Goal: Information Seeking & Learning: Learn about a topic

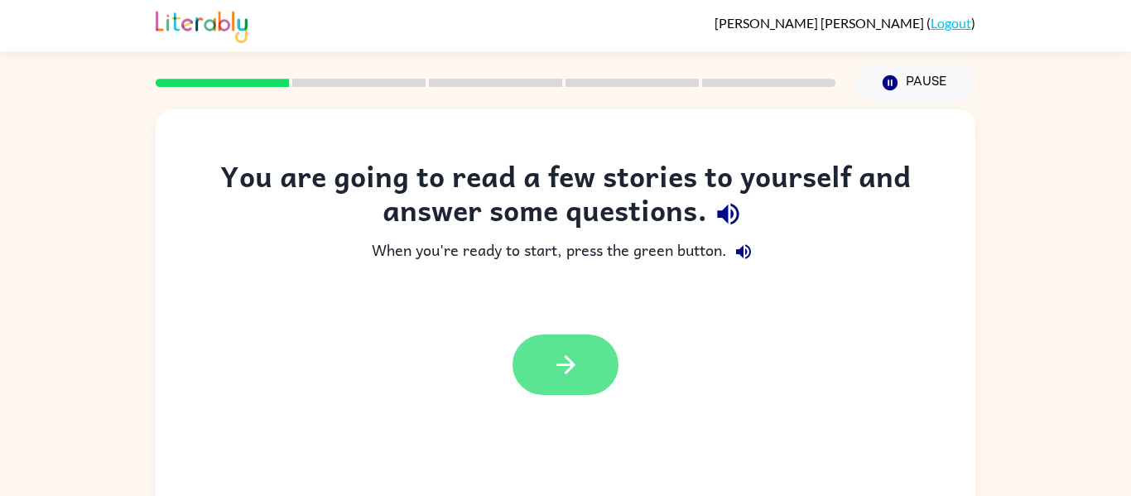
click at [565, 347] on button "button" at bounding box center [566, 365] width 106 height 60
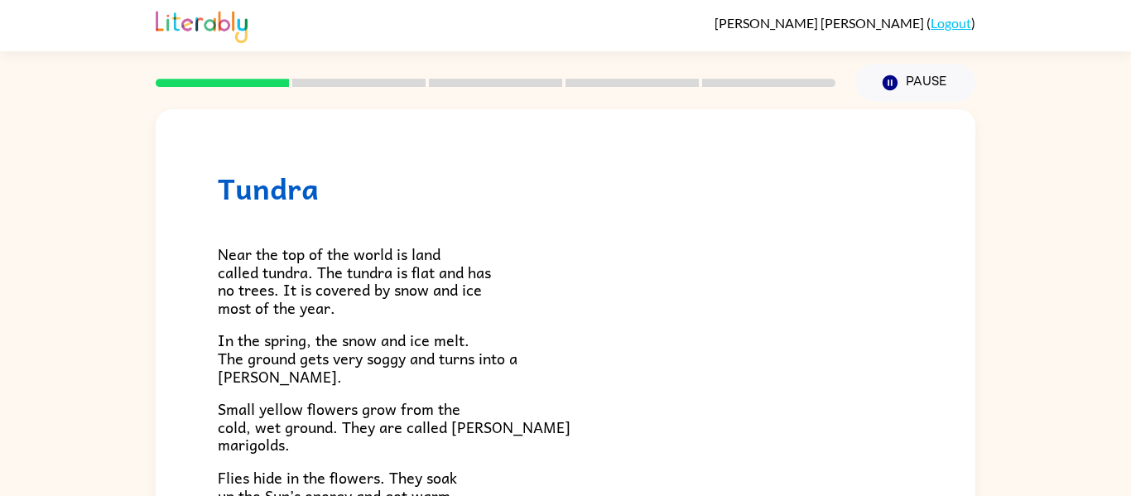
click at [229, 252] on span "Near the top of the world is land called tundra. The tundra is flat and has no …" at bounding box center [354, 281] width 273 height 78
click at [257, 189] on h1 "Tundra" at bounding box center [566, 188] width 696 height 34
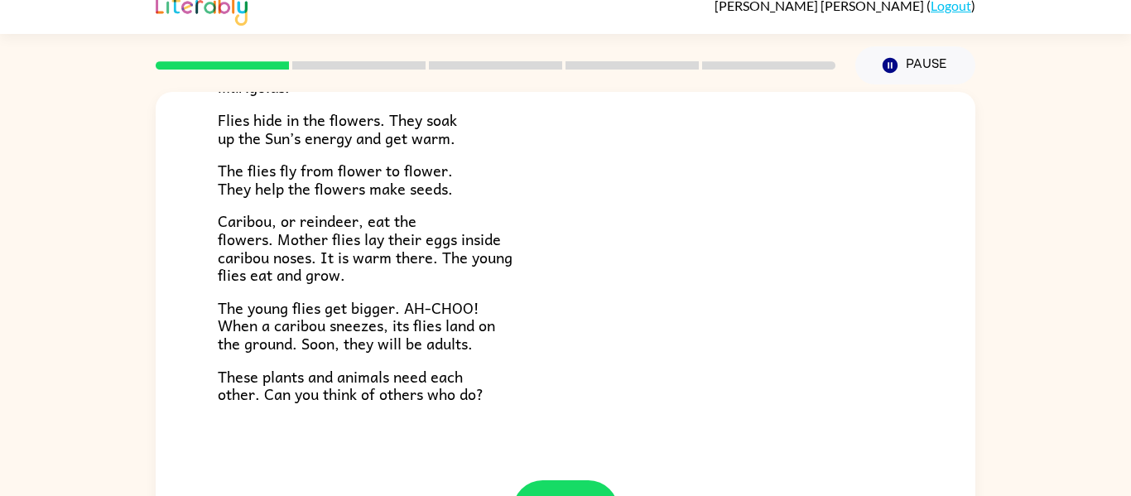
scroll to position [86, 0]
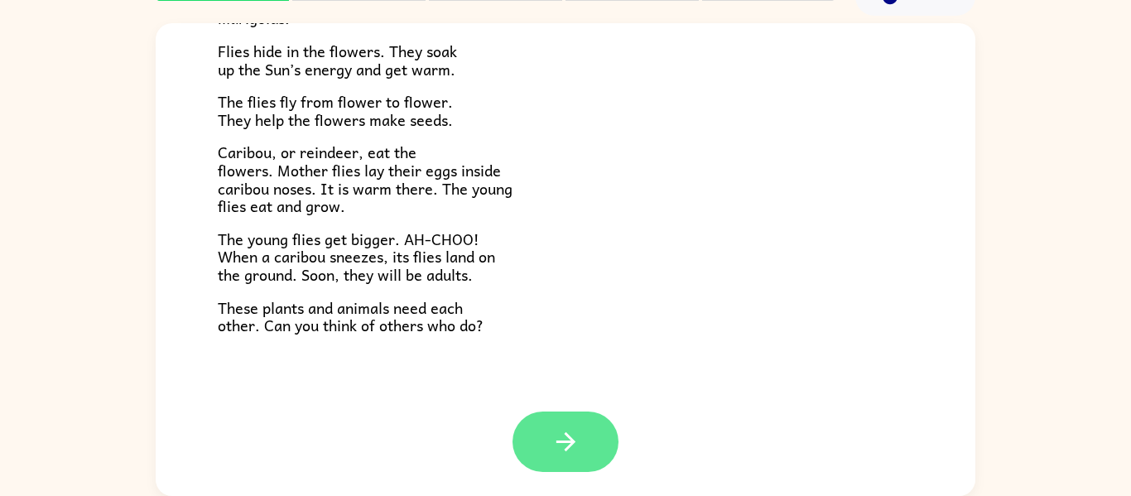
click at [590, 419] on button "button" at bounding box center [566, 442] width 106 height 60
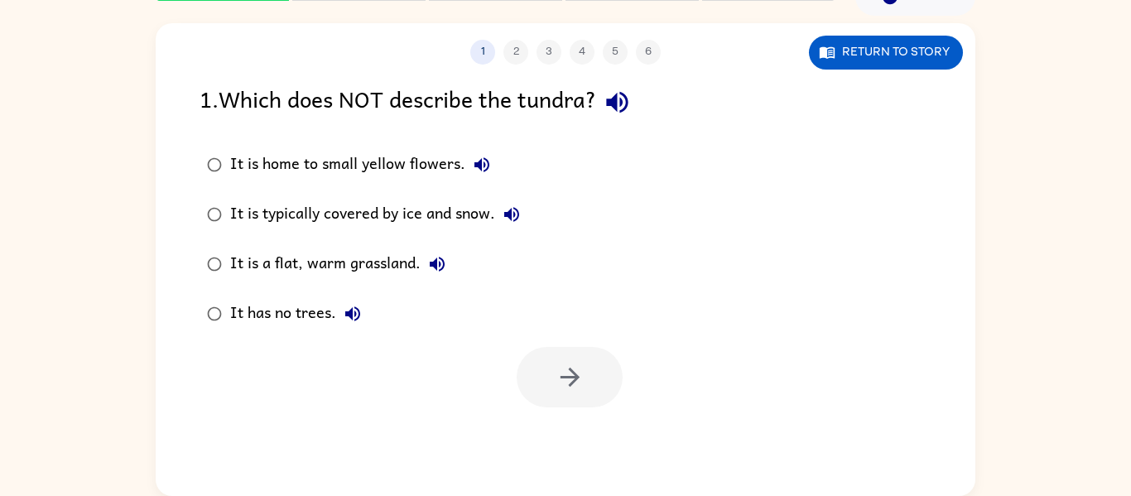
scroll to position [0, 0]
click at [570, 391] on div at bounding box center [570, 377] width 106 height 60
click at [628, 99] on icon "button" at bounding box center [617, 103] width 22 height 22
click at [487, 167] on icon "button" at bounding box center [482, 164] width 15 height 15
click at [516, 205] on icon "button" at bounding box center [512, 215] width 20 height 20
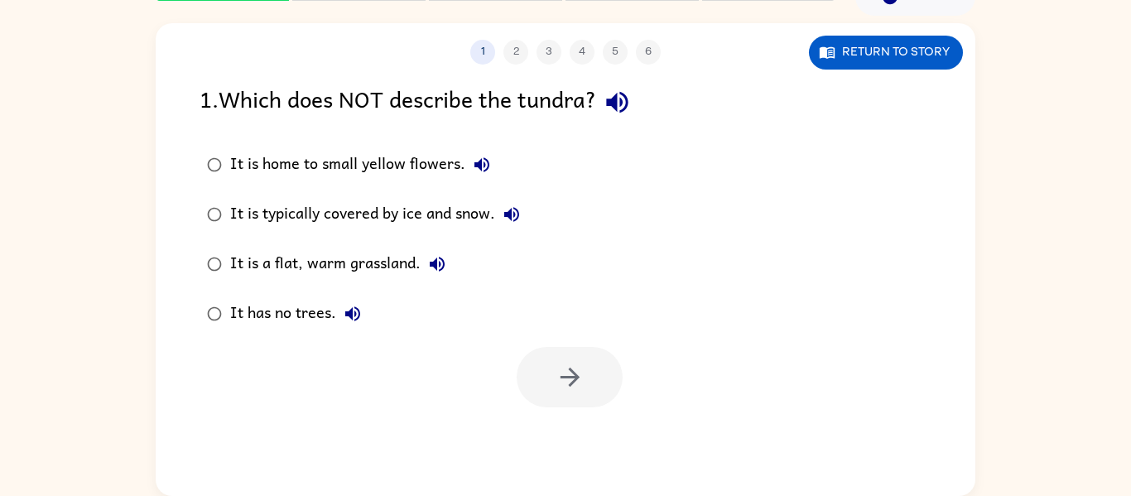
click at [450, 254] on div "It is a flat, warm grassland." at bounding box center [342, 264] width 224 height 33
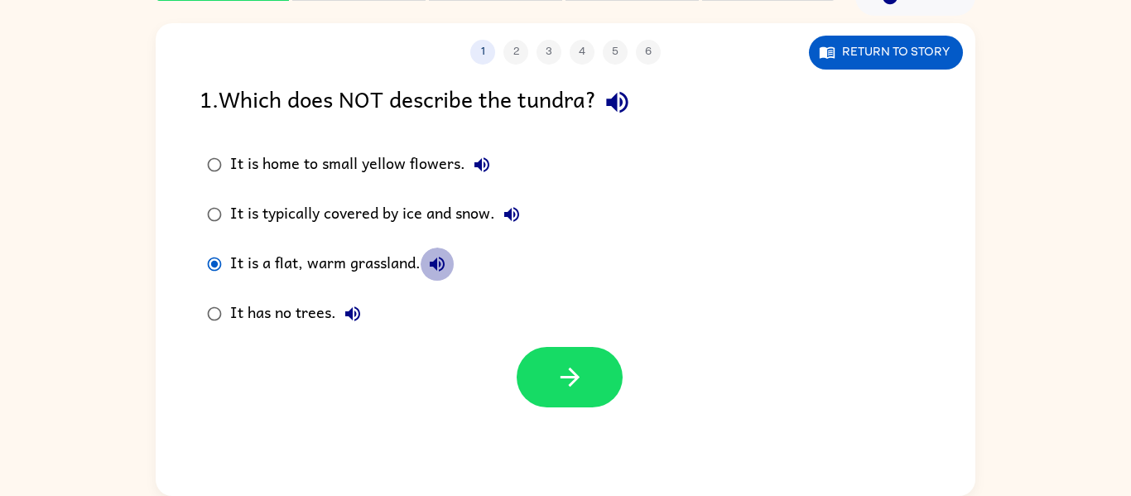
click at [448, 255] on button "It is a flat, warm grassland." at bounding box center [437, 264] width 33 height 33
click at [343, 310] on icon "button" at bounding box center [353, 314] width 20 height 20
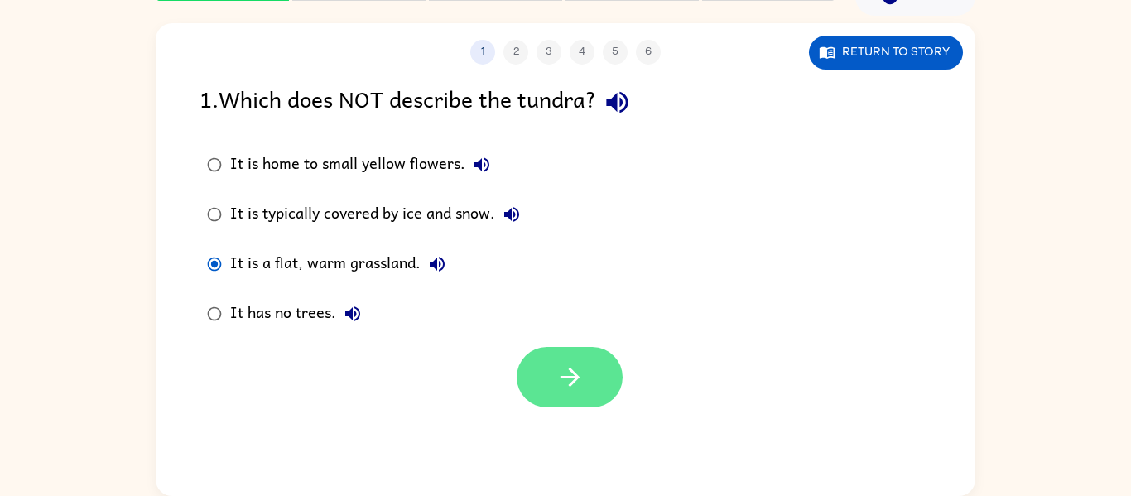
click at [588, 385] on button "button" at bounding box center [570, 377] width 106 height 60
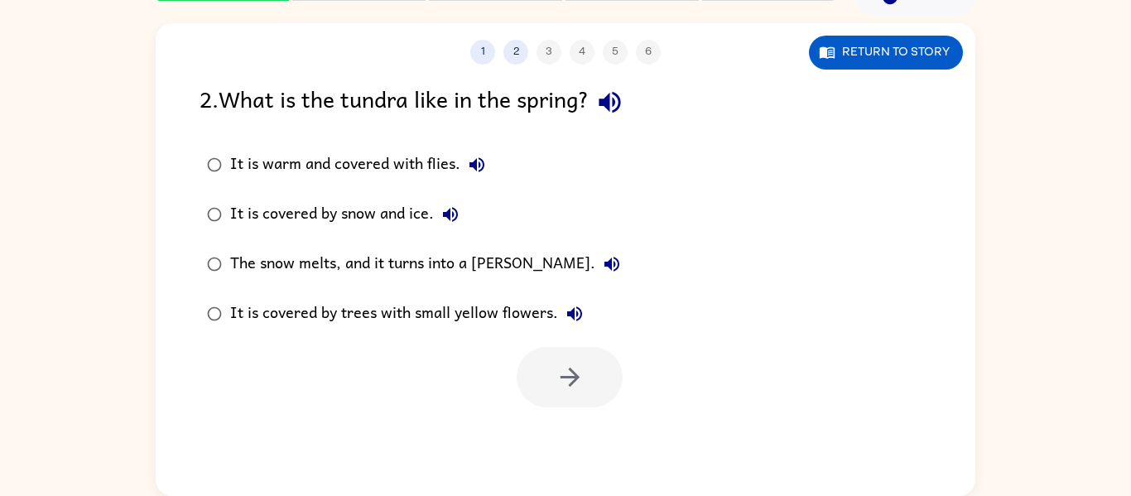
click at [617, 99] on icon "button" at bounding box center [609, 102] width 29 height 29
click at [608, 103] on icon "button" at bounding box center [610, 103] width 22 height 22
click at [480, 152] on button "It is warm and covered with flies." at bounding box center [476, 164] width 33 height 33
click at [451, 210] on icon "button" at bounding box center [451, 215] width 20 height 20
click at [602, 254] on icon "button" at bounding box center [612, 264] width 20 height 20
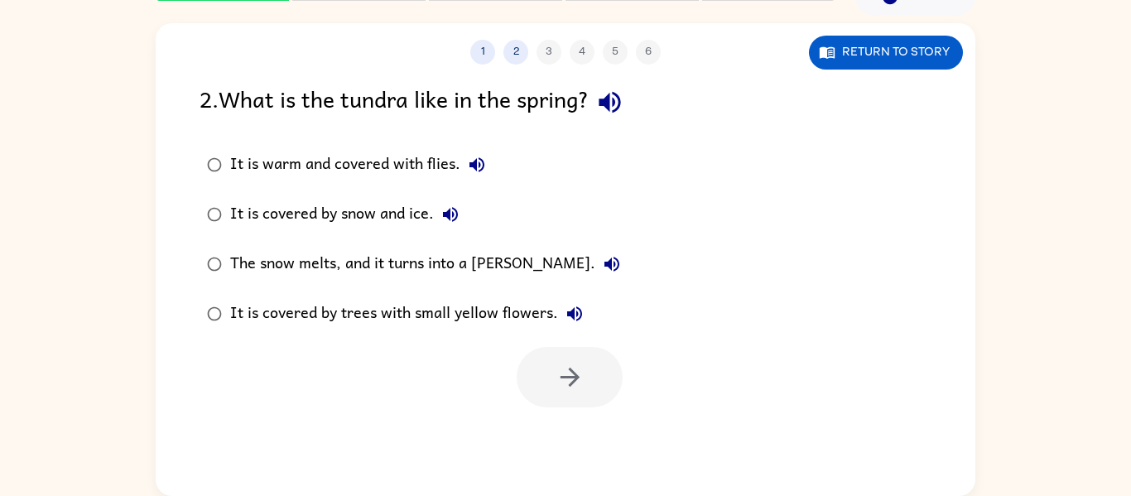
click at [602, 254] on icon "button" at bounding box center [612, 264] width 20 height 20
click at [534, 324] on div "It is covered by trees with small yellow flowers." at bounding box center [410, 313] width 361 height 33
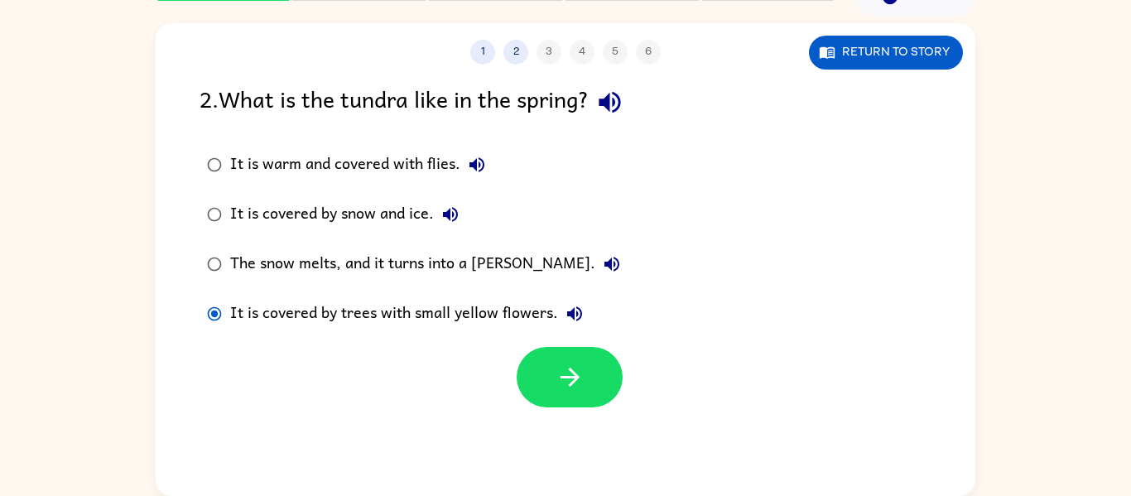
click at [566, 310] on icon "button" at bounding box center [575, 314] width 20 height 20
click at [386, 210] on div "It is covered by snow and ice." at bounding box center [348, 214] width 237 height 33
click at [526, 348] on div at bounding box center [570, 377] width 106 height 60
click at [537, 362] on button "button" at bounding box center [570, 377] width 106 height 60
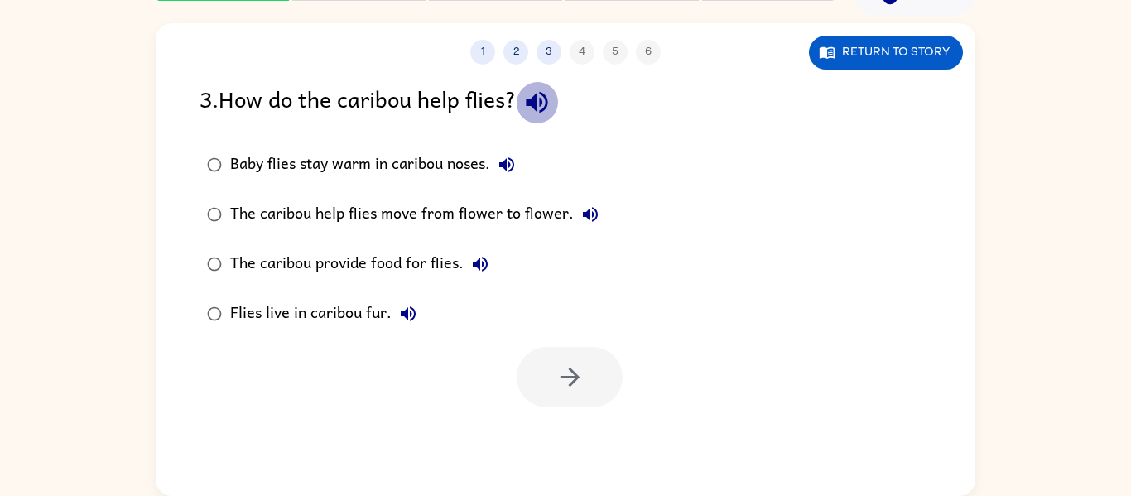
click at [547, 91] on icon "button" at bounding box center [537, 102] width 29 height 29
click at [508, 166] on icon "button" at bounding box center [506, 164] width 15 height 15
click at [581, 218] on icon "button" at bounding box center [591, 215] width 20 height 20
click at [483, 263] on icon "button" at bounding box center [480, 264] width 20 height 20
click at [407, 311] on icon "button" at bounding box center [408, 313] width 15 height 15
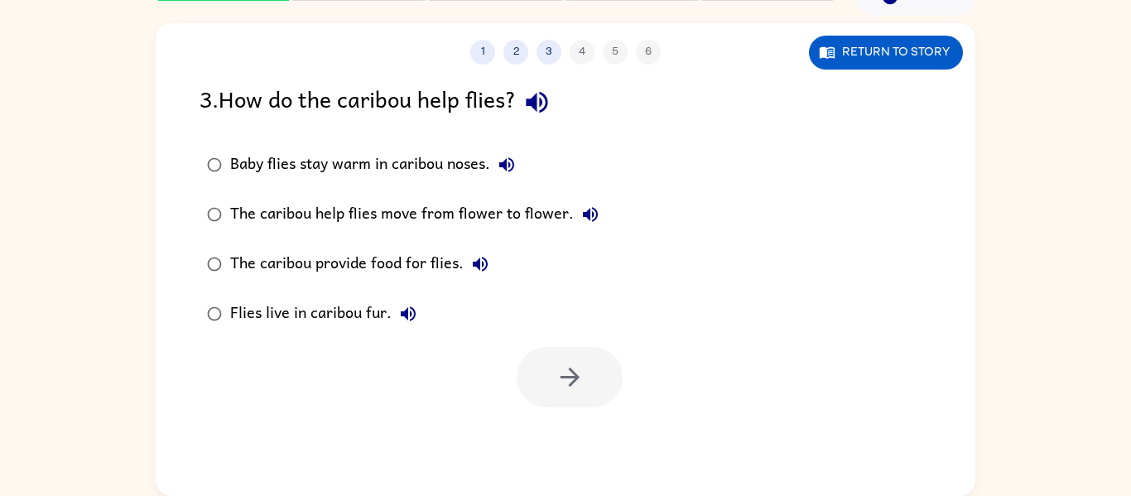
click at [407, 311] on icon "button" at bounding box center [408, 313] width 15 height 15
click at [502, 190] on label "The caribou help flies move from flower to flower." at bounding box center [402, 215] width 425 height 50
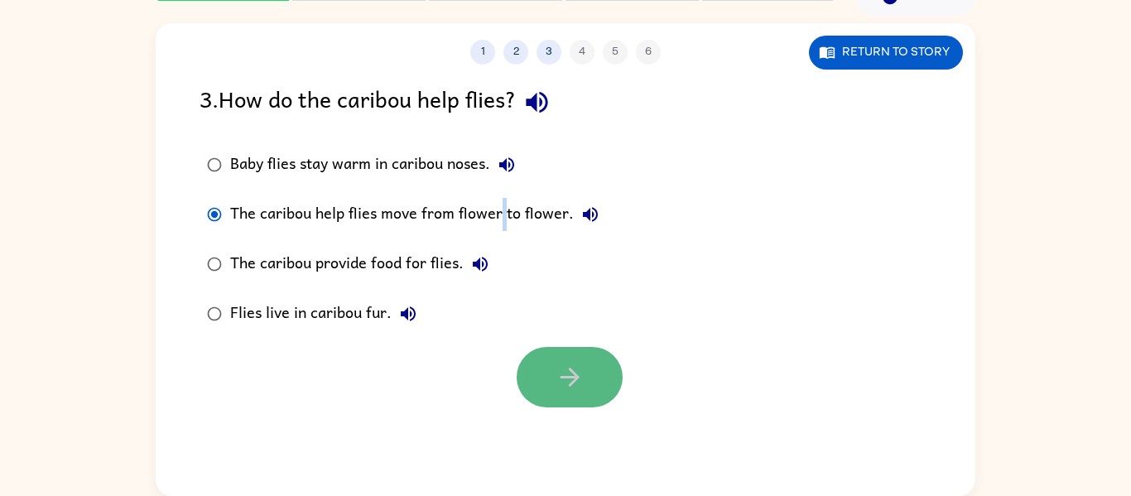
click at [561, 381] on icon "button" at bounding box center [570, 377] width 29 height 29
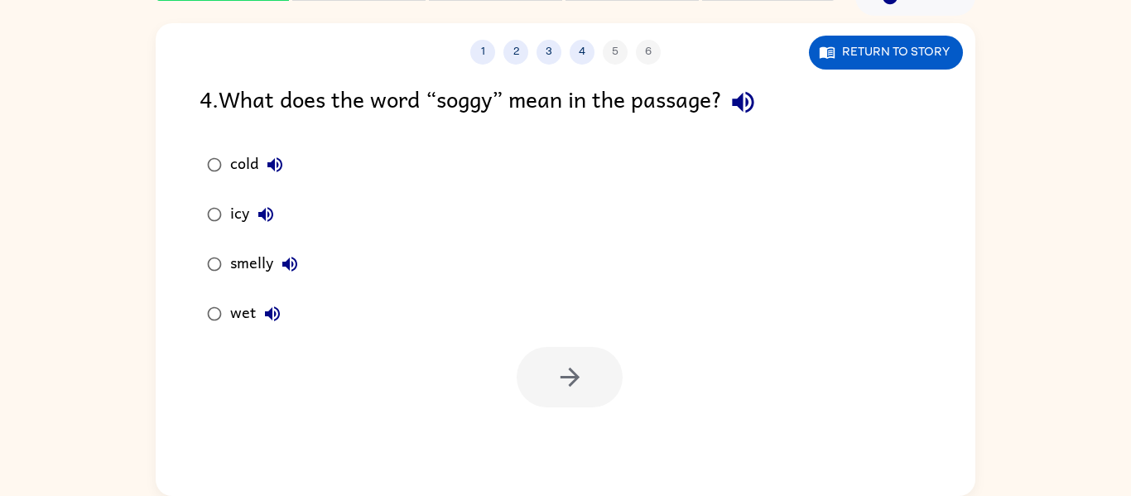
click at [758, 95] on icon "button" at bounding box center [743, 102] width 29 height 29
drag, startPoint x: 254, startPoint y: 181, endPoint x: 243, endPoint y: 161, distance: 23.3
click at [243, 161] on label "cold" at bounding box center [252, 165] width 124 height 50
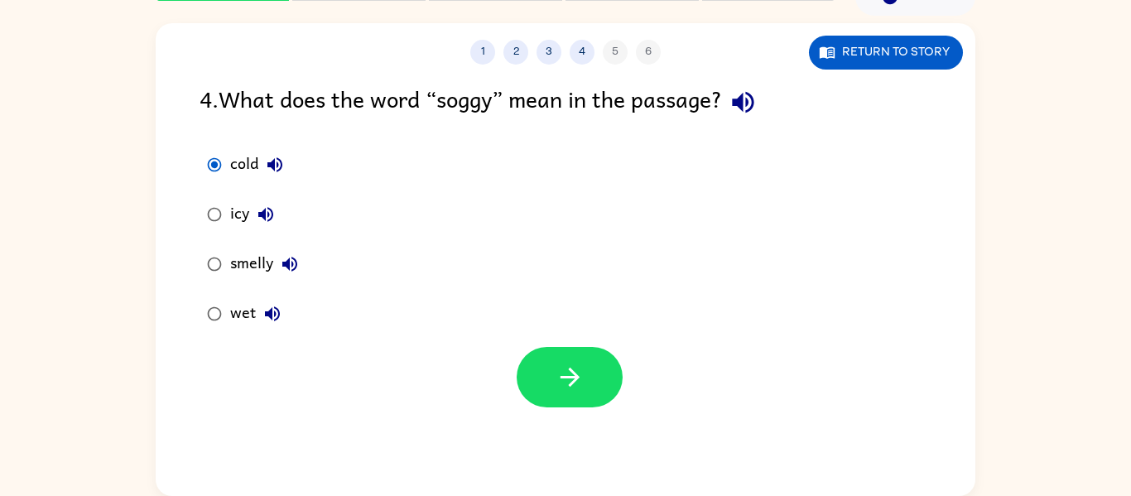
click at [243, 161] on div "cold" at bounding box center [260, 164] width 61 height 33
click at [272, 265] on div "smelly" at bounding box center [268, 264] width 76 height 33
click at [263, 317] on icon "button" at bounding box center [273, 314] width 20 height 20
click at [253, 308] on div "wet" at bounding box center [259, 313] width 59 height 33
click at [570, 355] on button "button" at bounding box center [570, 377] width 106 height 60
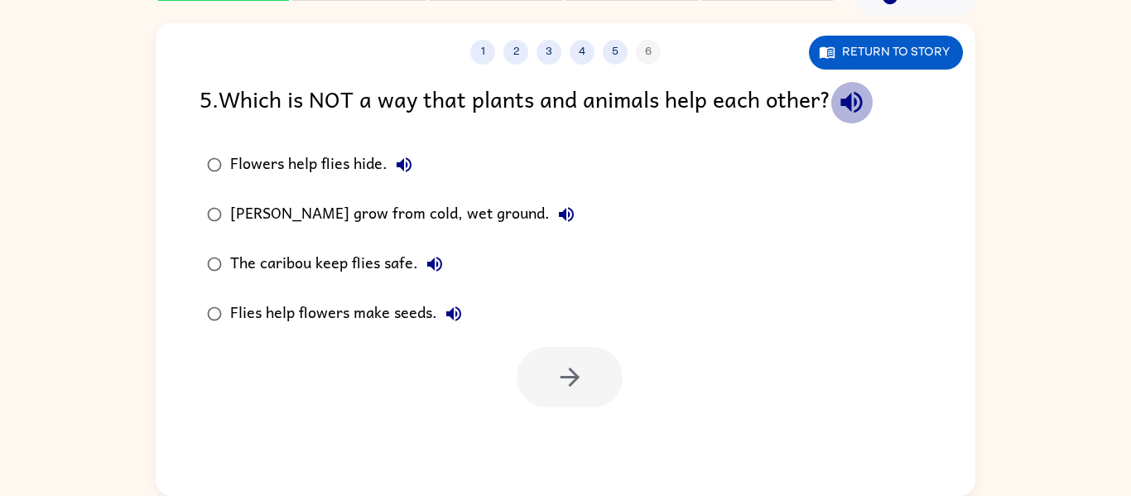
click at [863, 100] on icon "button" at bounding box center [851, 102] width 29 height 29
click at [415, 154] on button "Flowers help flies hide." at bounding box center [404, 164] width 33 height 33
click at [411, 165] on icon "button" at bounding box center [404, 165] width 20 height 20
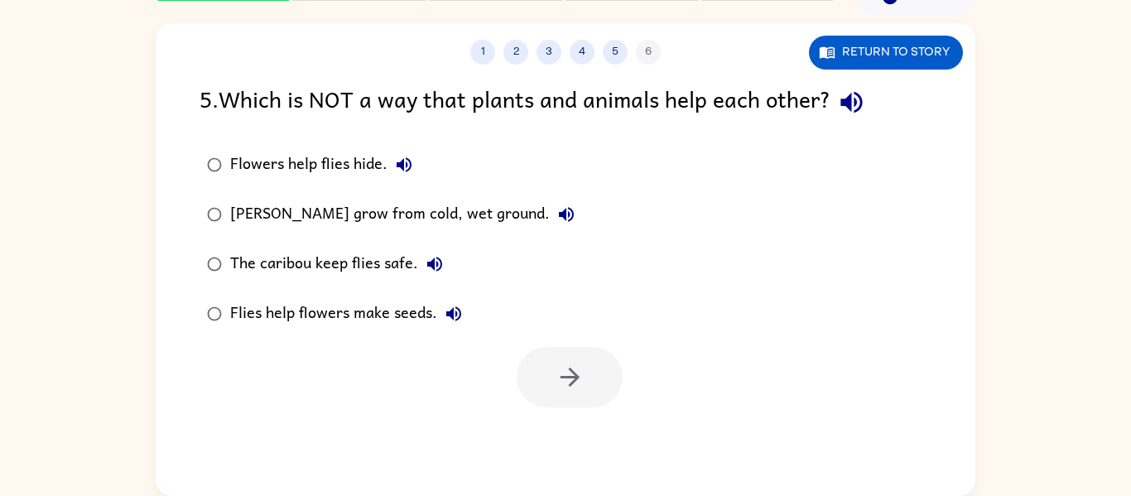
click at [318, 152] on div "Flowers help flies hide." at bounding box center [325, 164] width 190 height 33
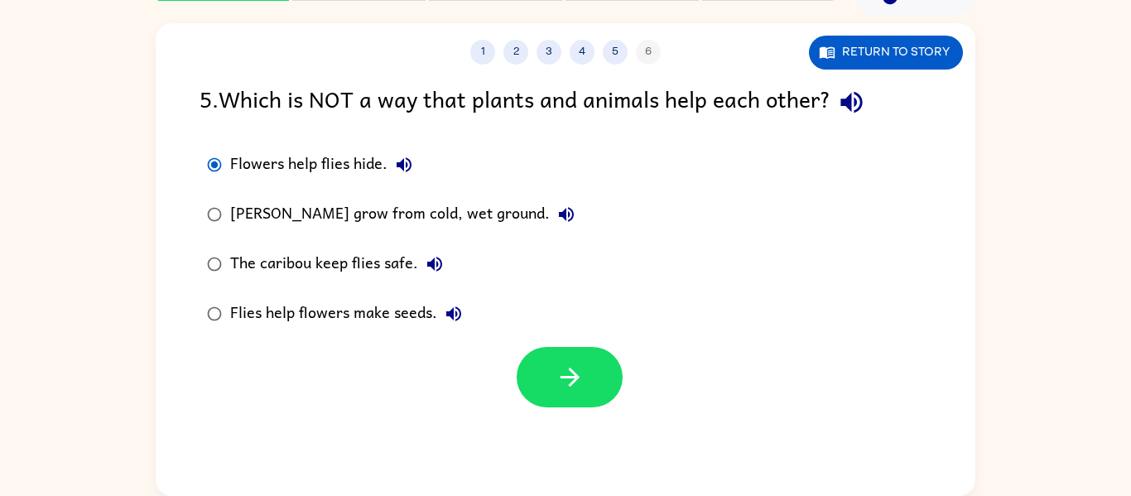
click at [534, 335] on label "Flies help flowers make seeds." at bounding box center [390, 314] width 401 height 50
click at [542, 364] on button "button" at bounding box center [570, 377] width 106 height 60
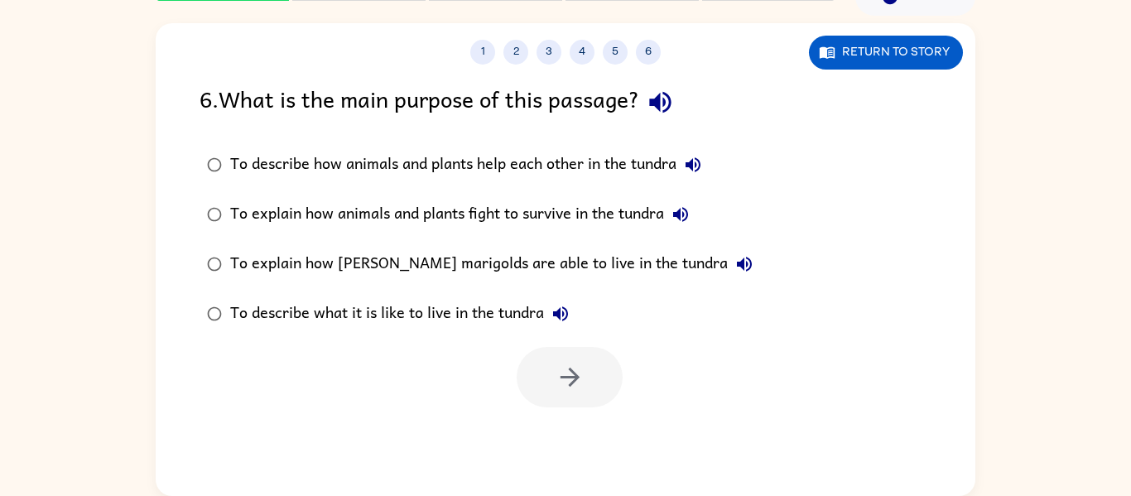
click at [542, 364] on div at bounding box center [570, 377] width 106 height 60
click at [639, 123] on div "6 . What is the main purpose of this passage? To describe how animals and plant…" at bounding box center [566, 244] width 820 height 326
click at [658, 120] on button "button" at bounding box center [660, 102] width 42 height 42
click at [710, 159] on button "To describe how animals and plants help each other in the tundra" at bounding box center [693, 164] width 33 height 33
click at [685, 224] on icon "button" at bounding box center [681, 215] width 20 height 20
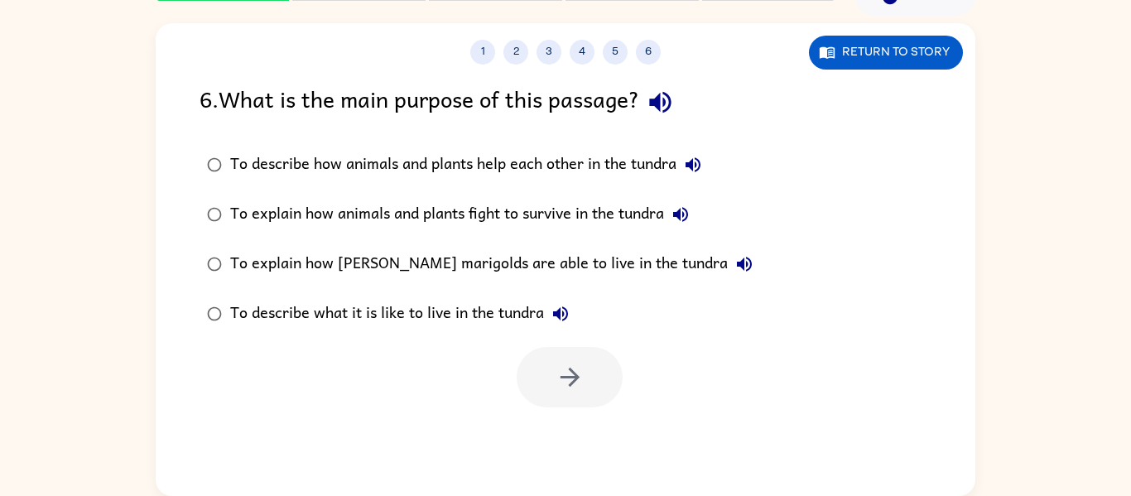
click at [737, 264] on icon "button" at bounding box center [744, 264] width 15 height 15
click at [566, 308] on icon "button" at bounding box center [560, 313] width 15 height 15
click at [482, 299] on div "To describe what it is like to live in the tundra" at bounding box center [403, 313] width 347 height 33
click at [590, 383] on button "button" at bounding box center [570, 377] width 106 height 60
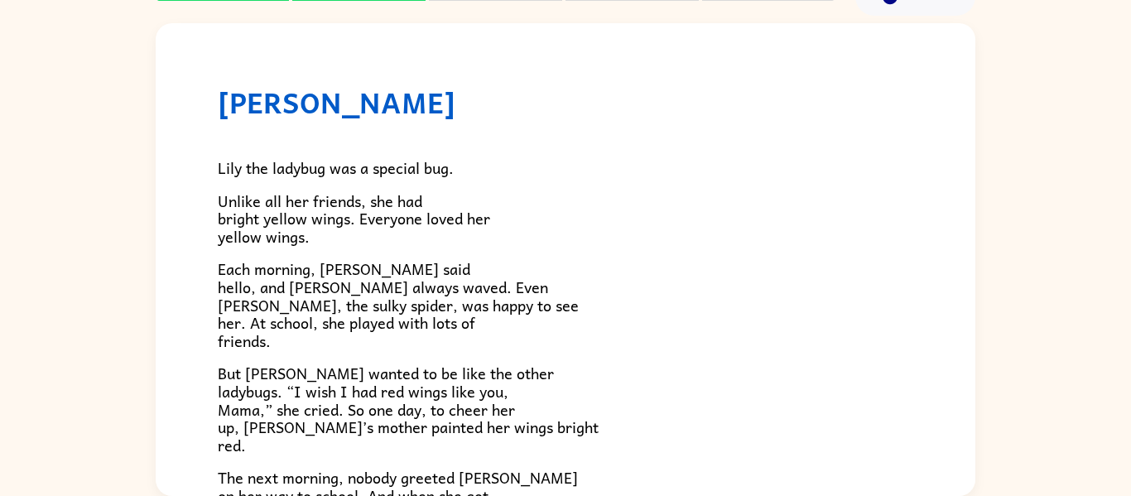
scroll to position [463, 0]
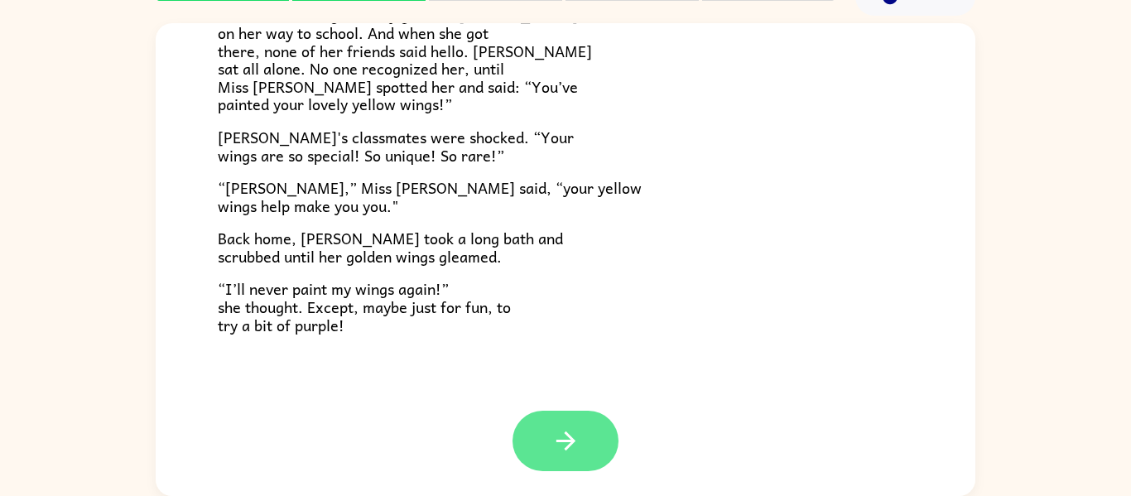
click at [594, 422] on button "button" at bounding box center [566, 441] width 106 height 60
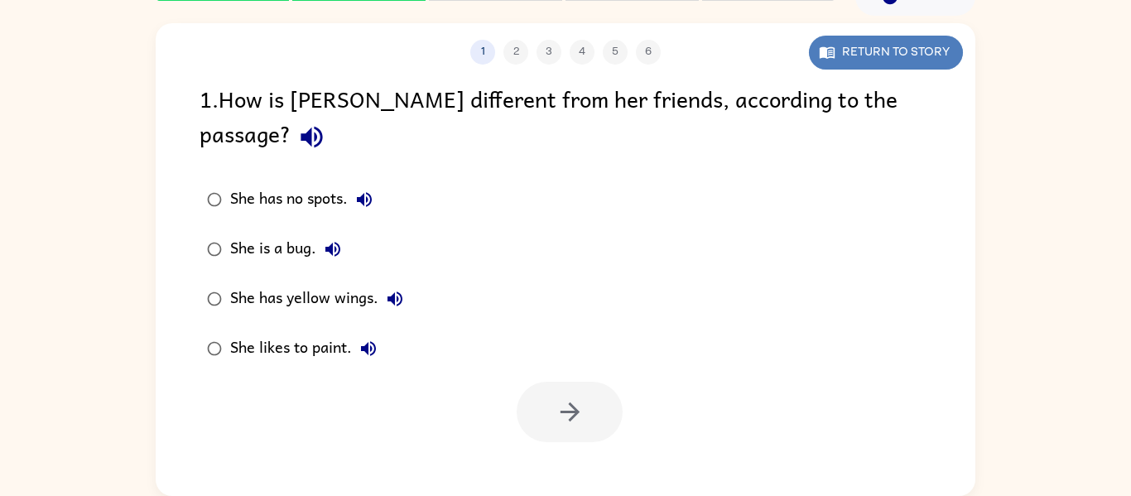
click at [941, 49] on button "Return to story" at bounding box center [886, 53] width 154 height 34
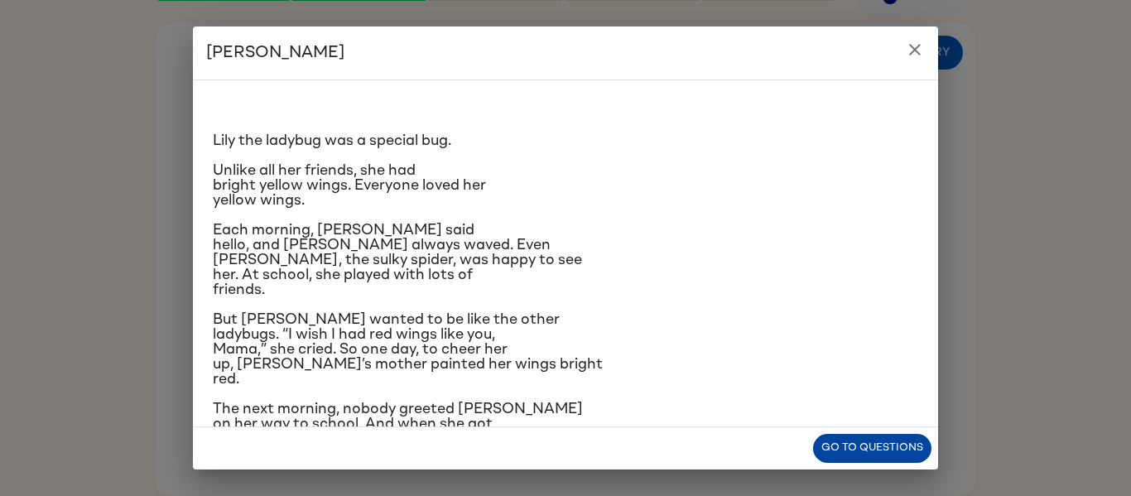
click at [846, 445] on button "Go to questions" at bounding box center [872, 448] width 118 height 29
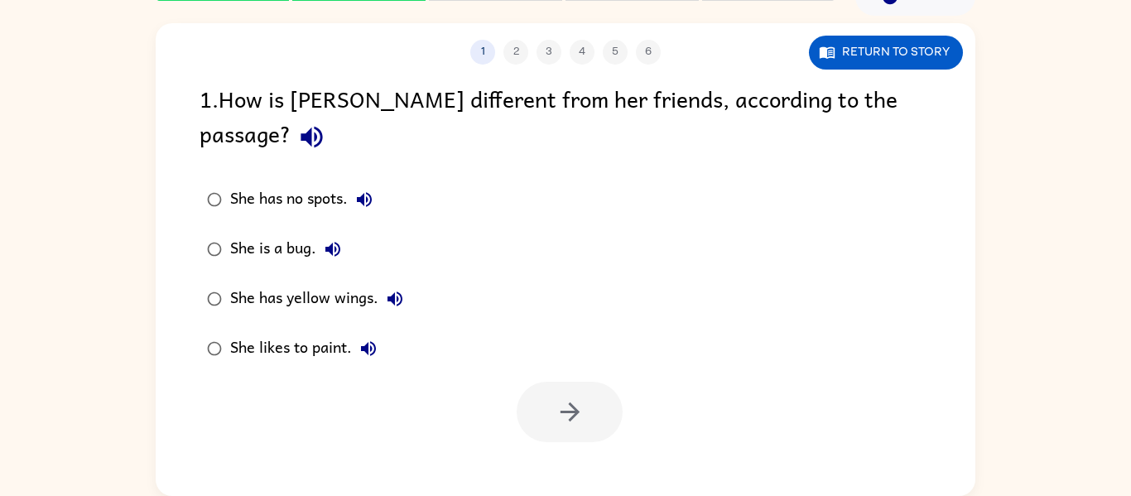
click at [372, 190] on icon "button" at bounding box center [364, 200] width 20 height 20
click at [322, 127] on icon "button" at bounding box center [312, 138] width 22 height 22
click at [360, 190] on icon "button" at bounding box center [364, 200] width 20 height 20
click at [330, 239] on icon "button" at bounding box center [333, 249] width 20 height 20
click at [400, 289] on icon "button" at bounding box center [395, 299] width 20 height 20
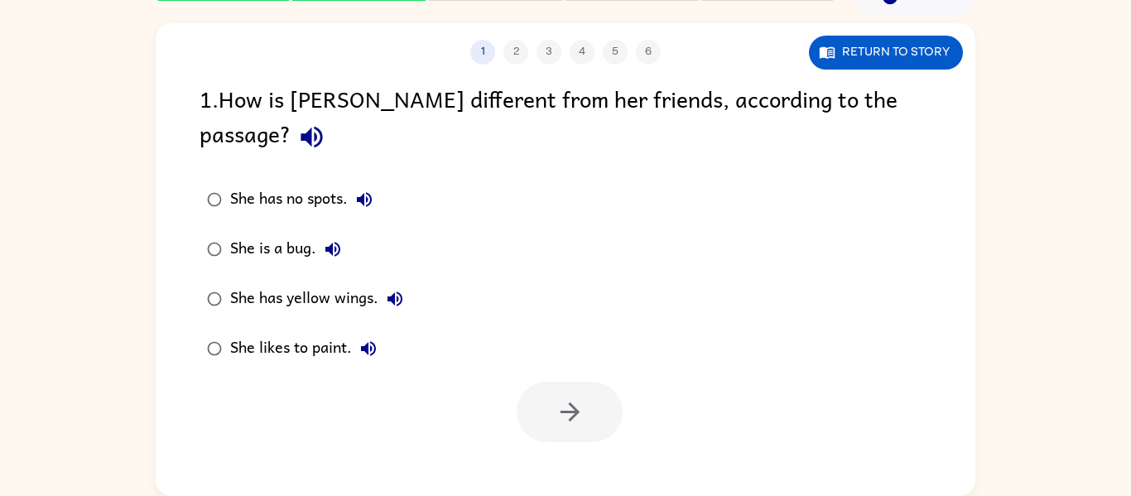
click at [352, 332] on div "She likes to paint." at bounding box center [307, 348] width 155 height 33
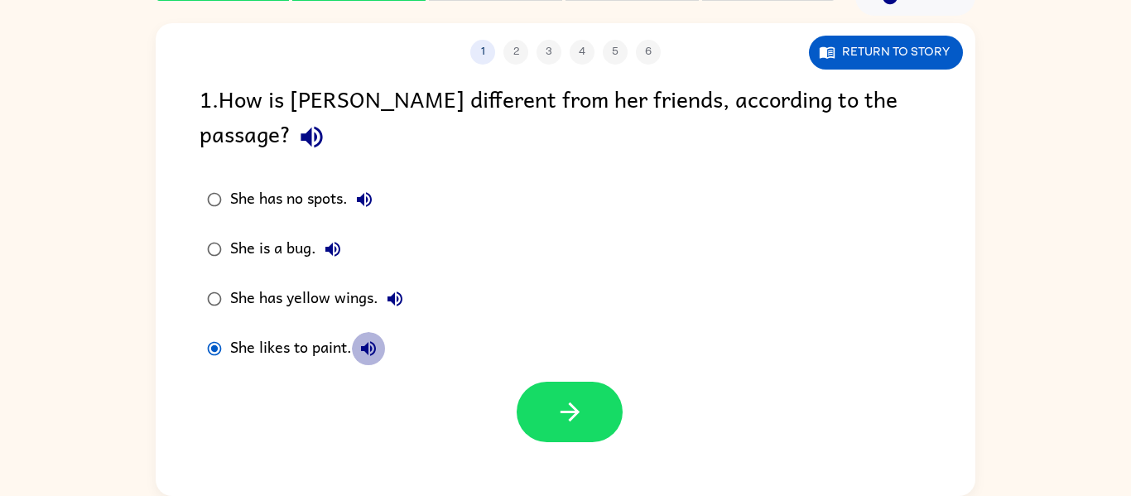
click at [356, 332] on button "She likes to paint." at bounding box center [368, 348] width 33 height 33
click at [314, 282] on div "She has yellow wings." at bounding box center [320, 298] width 181 height 33
click at [335, 233] on button "She is a bug." at bounding box center [332, 249] width 33 height 33
click at [369, 183] on button "She has no spots." at bounding box center [364, 199] width 33 height 33
click at [294, 233] on div "She is a bug." at bounding box center [289, 249] width 119 height 33
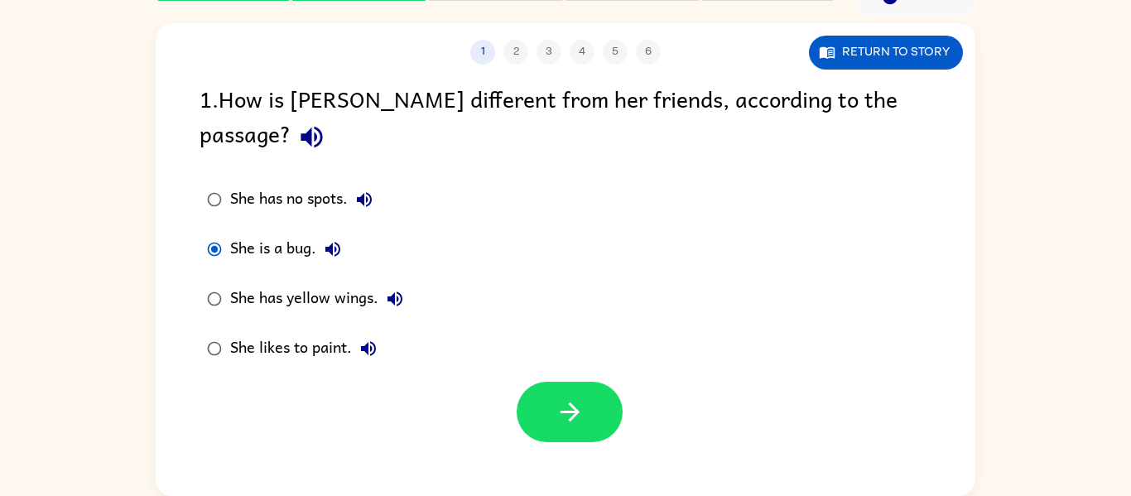
click at [257, 282] on div "She has yellow wings." at bounding box center [320, 298] width 181 height 33
click at [292, 233] on div "She is a bug." at bounding box center [289, 249] width 119 height 33
click at [550, 382] on button "button" at bounding box center [570, 412] width 106 height 60
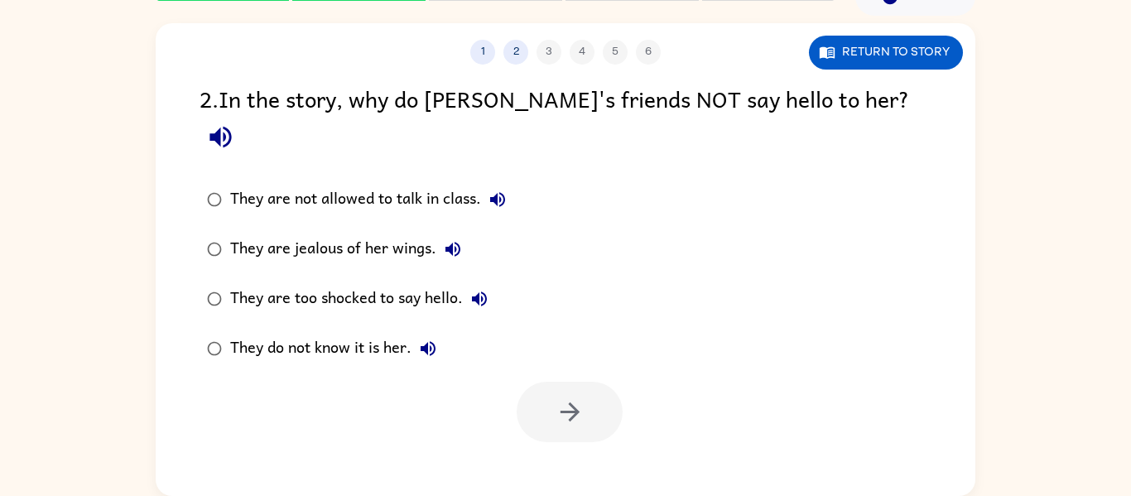
click at [231, 127] on icon "button" at bounding box center [221, 138] width 22 height 22
click at [508, 183] on button "They are not allowed to talk in class." at bounding box center [497, 199] width 33 height 33
click at [453, 239] on icon "button" at bounding box center [453, 249] width 20 height 20
click at [483, 289] on icon "button" at bounding box center [480, 299] width 20 height 20
click at [428, 341] on icon "button" at bounding box center [428, 348] width 15 height 15
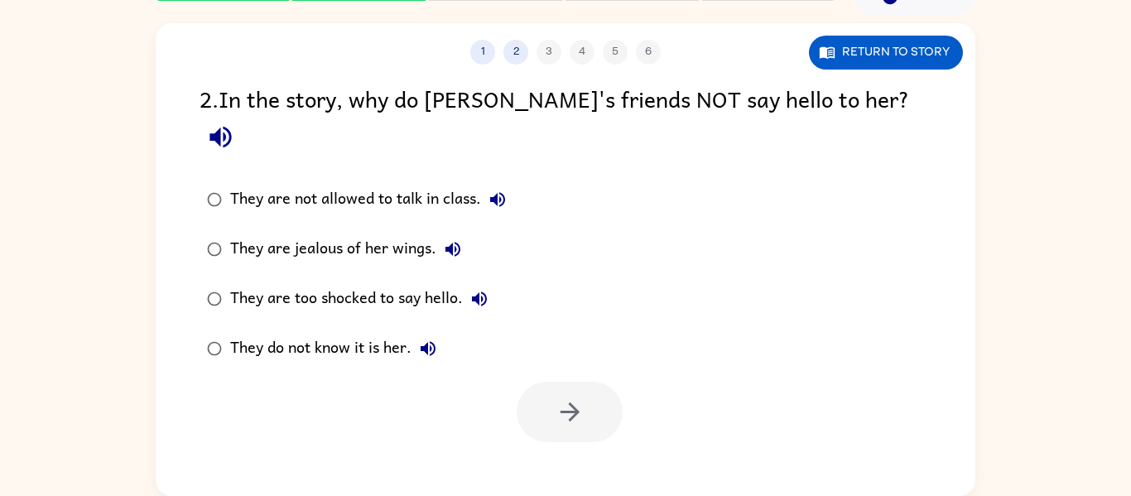
click at [385, 183] on div "They are not allowed to talk in class." at bounding box center [372, 199] width 284 height 33
click at [597, 382] on button "button" at bounding box center [570, 412] width 106 height 60
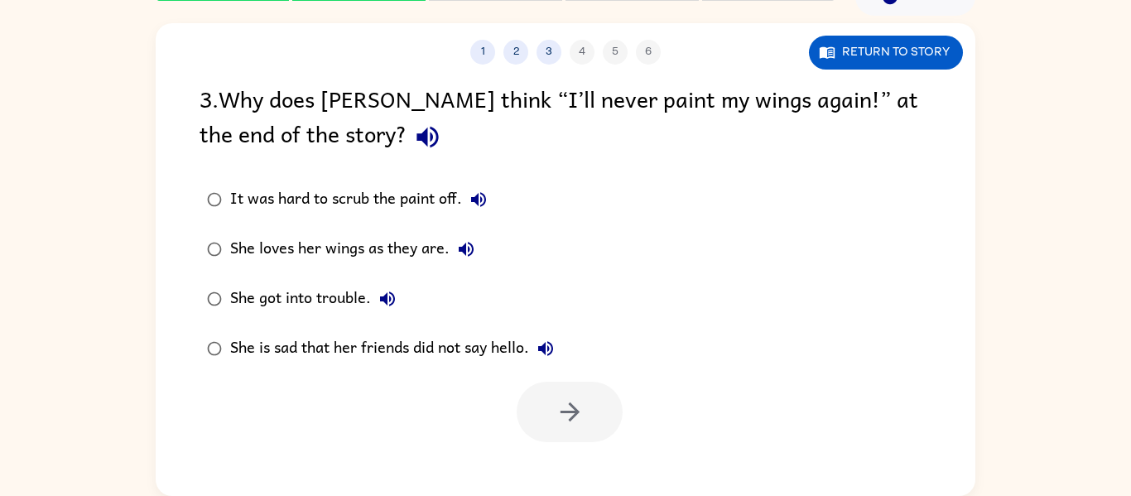
click at [417, 136] on icon "button" at bounding box center [428, 138] width 22 height 22
click at [482, 209] on icon "button" at bounding box center [479, 200] width 20 height 20
click at [474, 227] on label "She loves her wings as they are." at bounding box center [380, 249] width 380 height 50
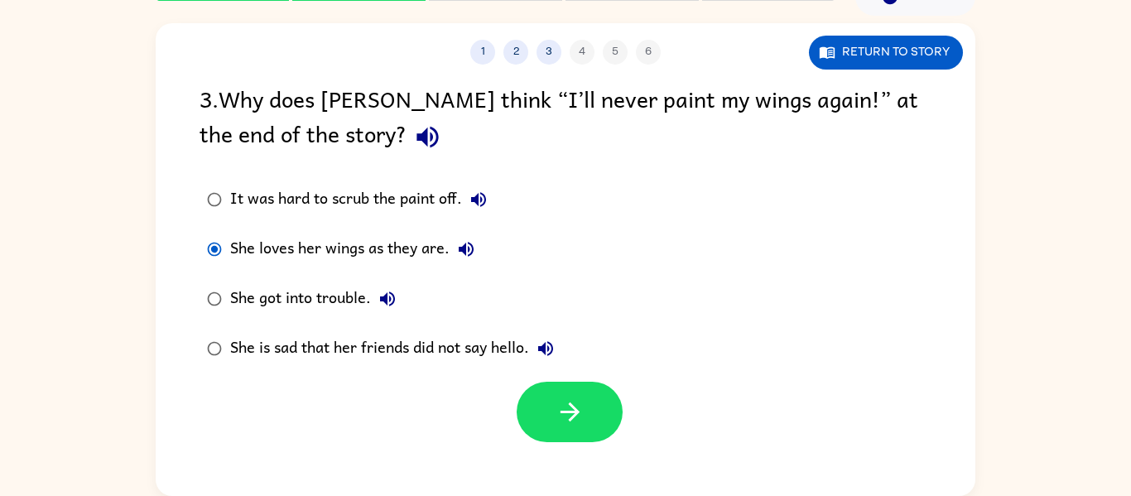
click at [464, 248] on icon "button" at bounding box center [466, 249] width 15 height 15
click at [388, 304] on icon "button" at bounding box center [387, 299] width 15 height 15
click at [550, 356] on icon "button" at bounding box center [546, 349] width 20 height 20
click at [556, 417] on icon "button" at bounding box center [570, 412] width 29 height 29
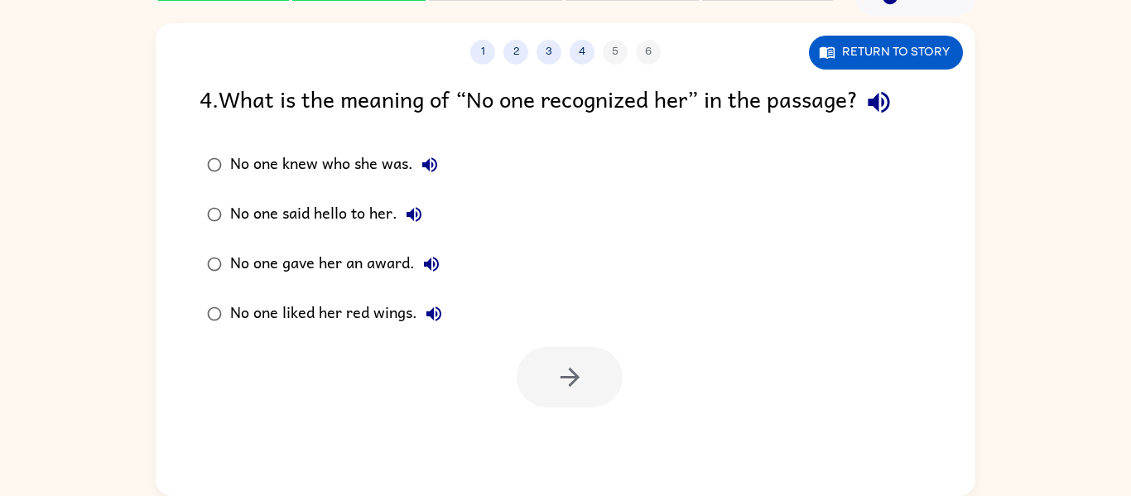
click at [877, 89] on icon "button" at bounding box center [879, 102] width 29 height 29
click at [570, 358] on div at bounding box center [570, 377] width 106 height 60
click at [523, 51] on button "2" at bounding box center [516, 52] width 25 height 25
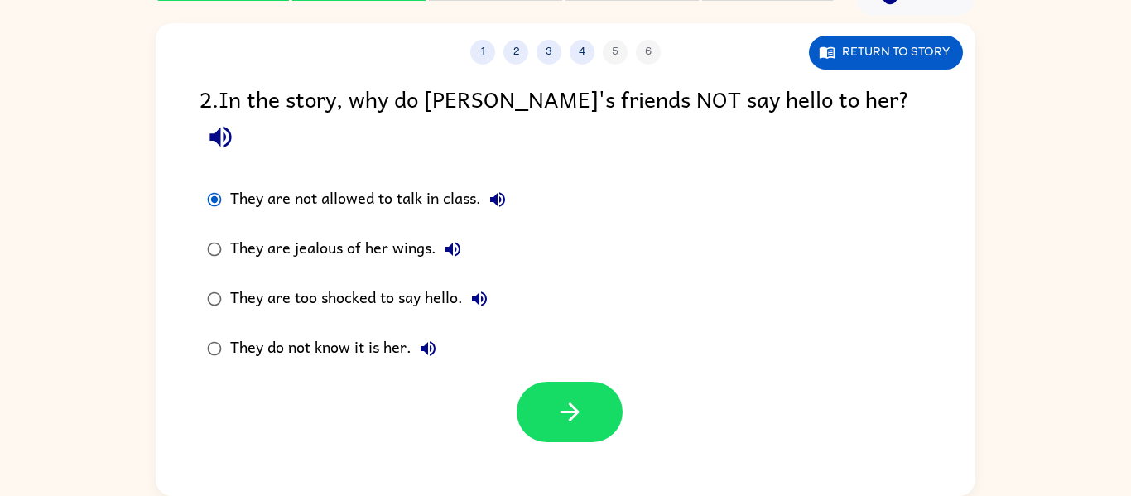
click at [409, 233] on div "They are jealous of her wings." at bounding box center [349, 249] width 239 height 33
click at [556, 41] on div "1 2 3 4 5 6" at bounding box center [566, 52] width 820 height 25
click at [553, 47] on button "3" at bounding box center [549, 52] width 25 height 25
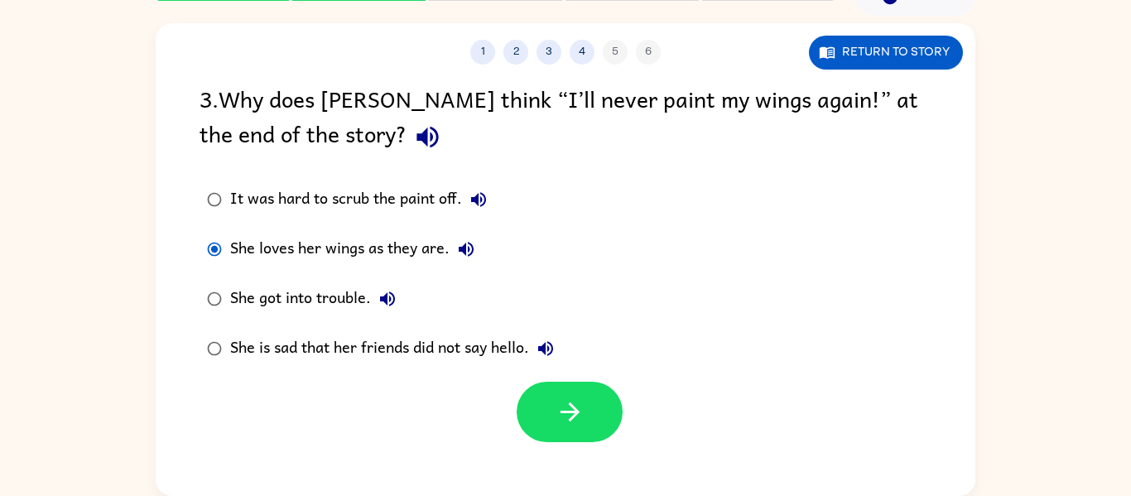
click at [613, 48] on div "1 2 3 4 5 6" at bounding box center [566, 52] width 820 height 25
click at [588, 49] on button "4" at bounding box center [582, 52] width 25 height 25
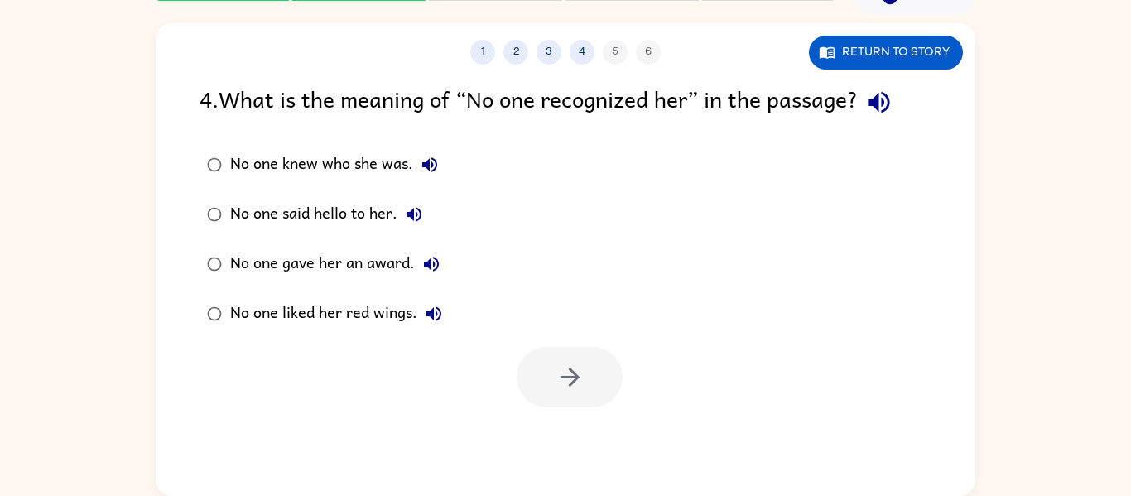
click at [889, 95] on icon "button" at bounding box center [879, 103] width 22 height 22
click at [504, 46] on div "1 2 3 4 5 6" at bounding box center [566, 52] width 820 height 25
click at [506, 47] on button "2" at bounding box center [516, 52] width 25 height 25
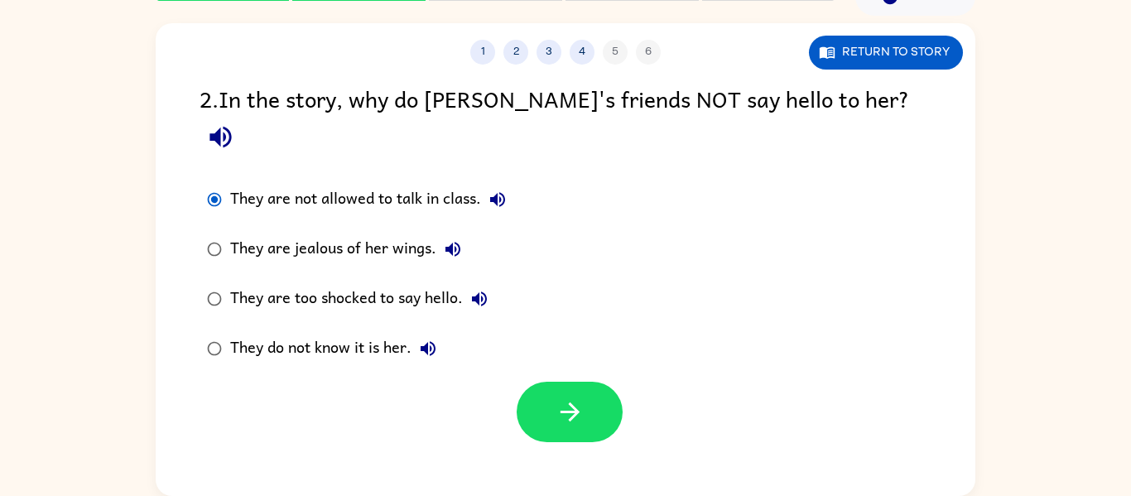
click at [508, 190] on icon "button" at bounding box center [498, 200] width 20 height 20
click at [455, 233] on button "They are jealous of her wings." at bounding box center [452, 249] width 33 height 33
click at [484, 282] on button "They are too shocked to say hello." at bounding box center [479, 298] width 33 height 33
click at [426, 339] on icon "button" at bounding box center [428, 349] width 20 height 20
click at [386, 332] on div "They do not know it is her." at bounding box center [337, 348] width 214 height 33
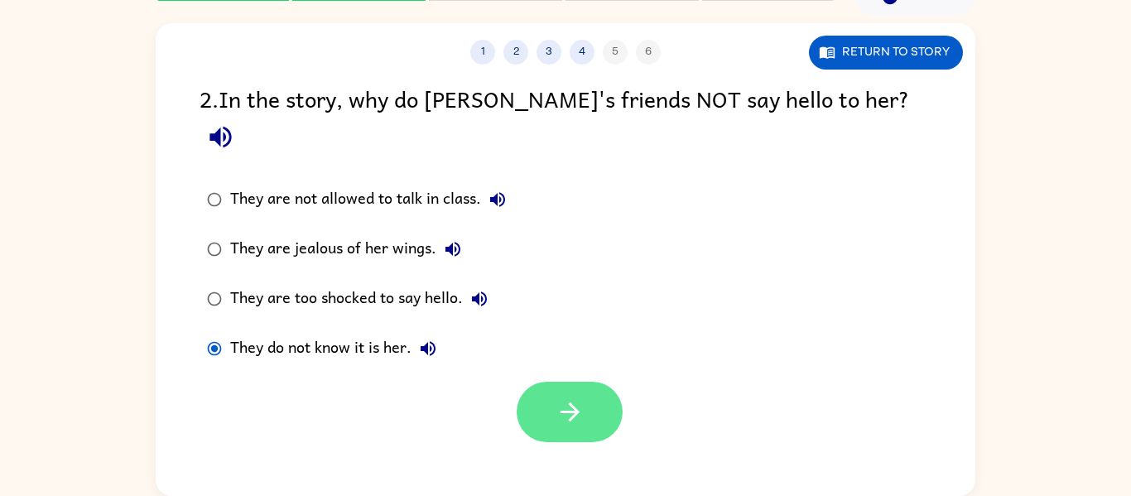
click at [589, 382] on button "button" at bounding box center [570, 412] width 106 height 60
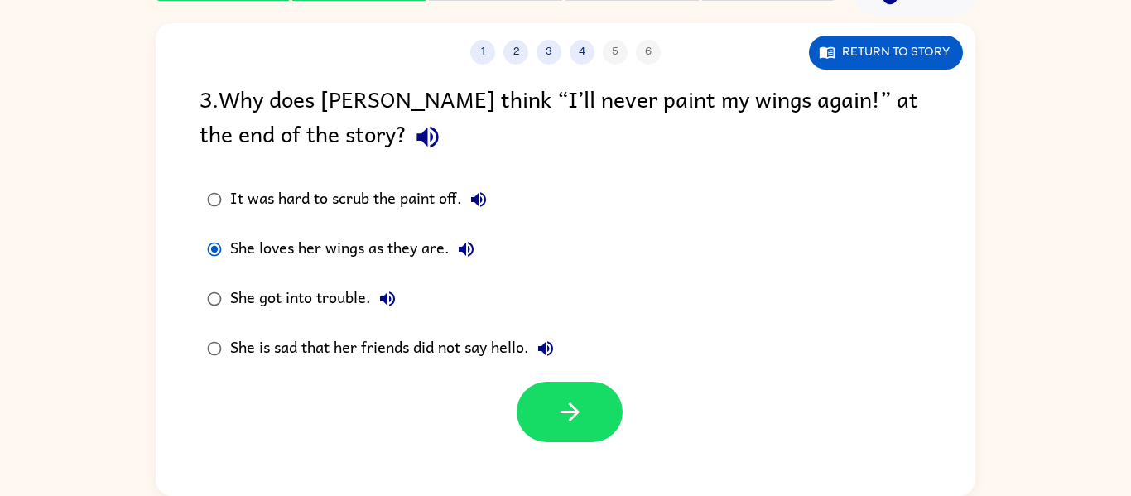
click at [417, 128] on icon "button" at bounding box center [428, 138] width 22 height 22
click at [559, 414] on icon "button" at bounding box center [570, 412] width 29 height 29
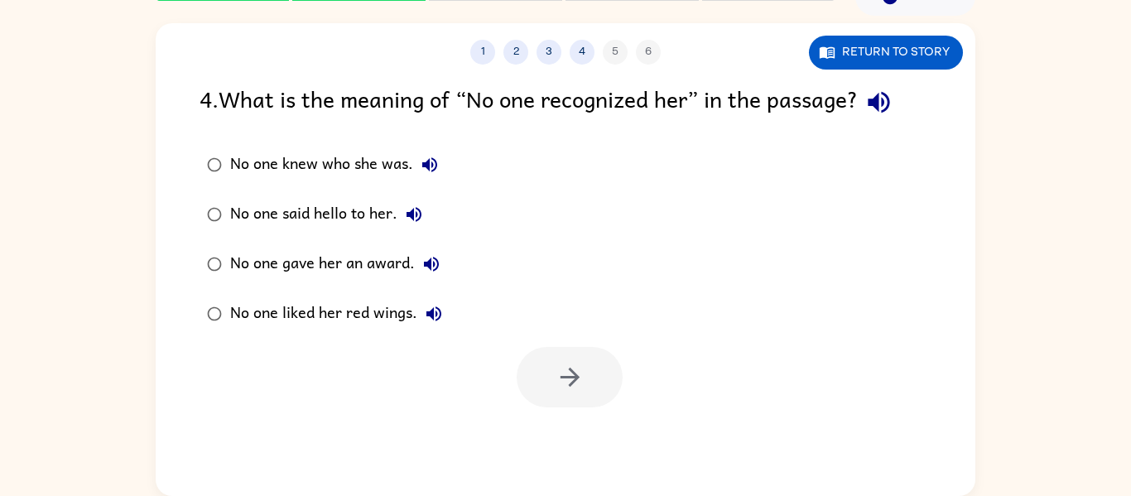
click at [871, 103] on icon "button" at bounding box center [879, 102] width 29 height 29
click at [418, 160] on button "No one knew who she was." at bounding box center [429, 164] width 33 height 33
click at [316, 157] on div "No one knew who she was." at bounding box center [338, 164] width 216 height 33
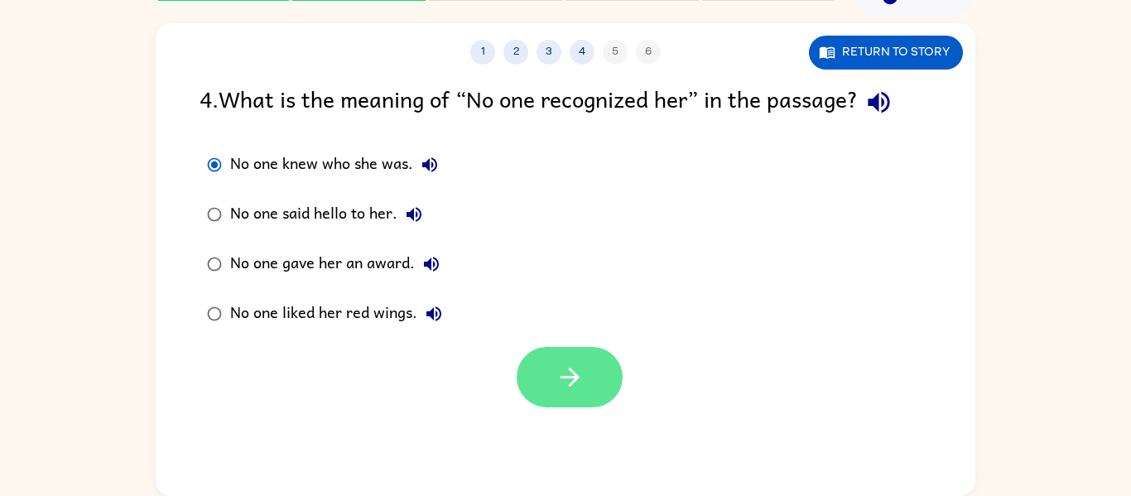
click at [599, 381] on button "button" at bounding box center [570, 377] width 106 height 60
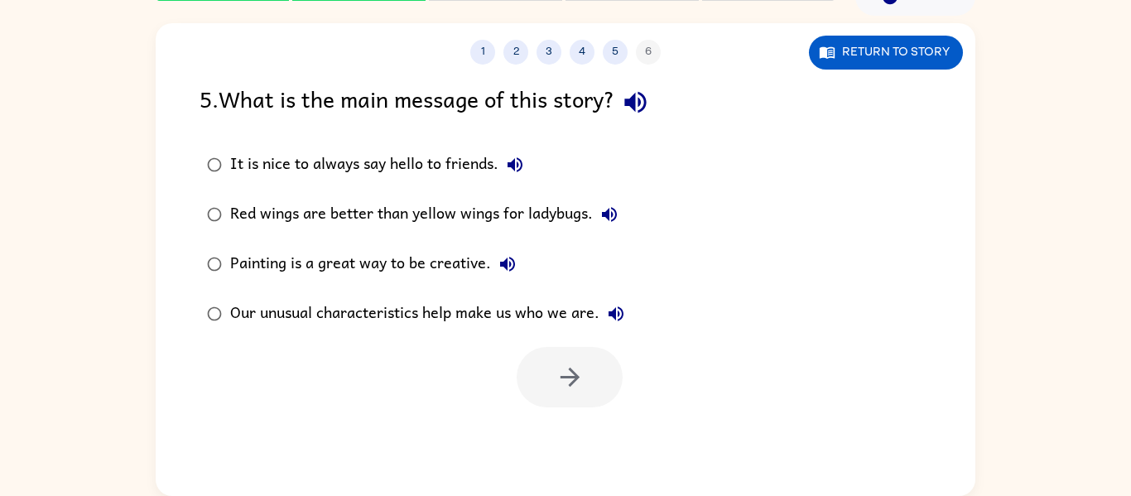
click at [642, 108] on icon "button" at bounding box center [635, 103] width 22 height 22
click at [518, 157] on icon "button" at bounding box center [515, 165] width 20 height 20
click at [412, 157] on div "It is nice to always say hello to friends." at bounding box center [380, 164] width 301 height 33
click at [572, 382] on icon "button" at bounding box center [569, 377] width 19 height 19
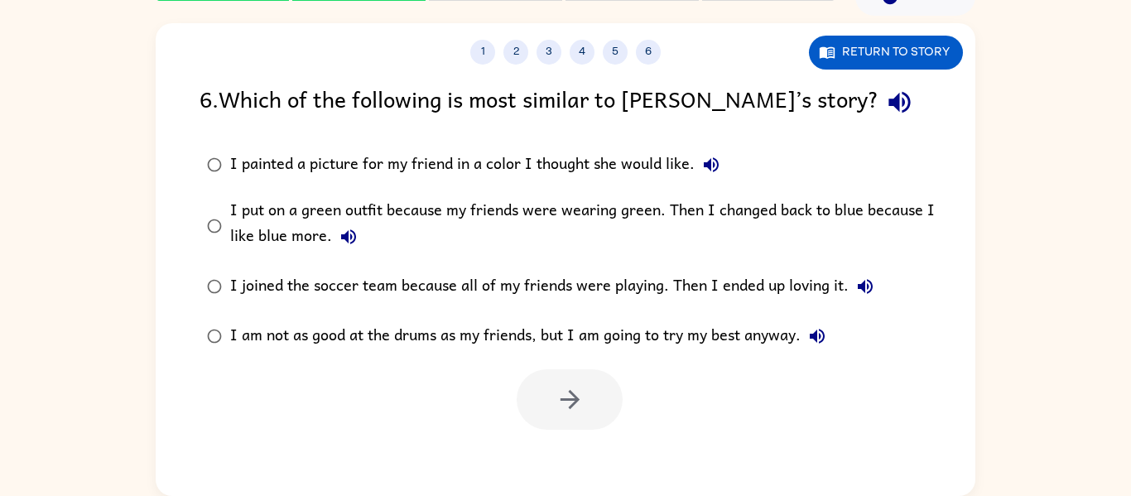
click at [889, 95] on icon "button" at bounding box center [900, 103] width 22 height 22
click at [712, 155] on icon "button" at bounding box center [711, 165] width 20 height 20
click at [346, 223] on button "I put on a green outfit because my friends were wearing green. Then I changed b…" at bounding box center [348, 236] width 33 height 33
click at [870, 289] on icon "button" at bounding box center [865, 286] width 15 height 15
click at [822, 337] on icon "button" at bounding box center [817, 336] width 15 height 15
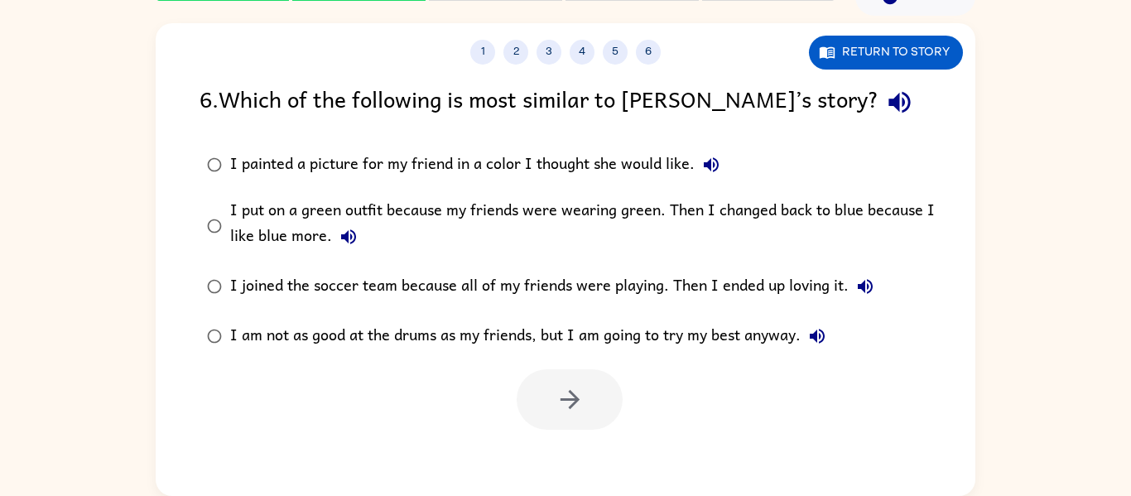
click at [863, 284] on icon "button" at bounding box center [865, 286] width 15 height 15
click at [754, 284] on div "I joined the soccer team because all of my friends were playing. Then I ended u…" at bounding box center [556, 286] width 652 height 33
click at [562, 381] on button "button" at bounding box center [570, 399] width 106 height 60
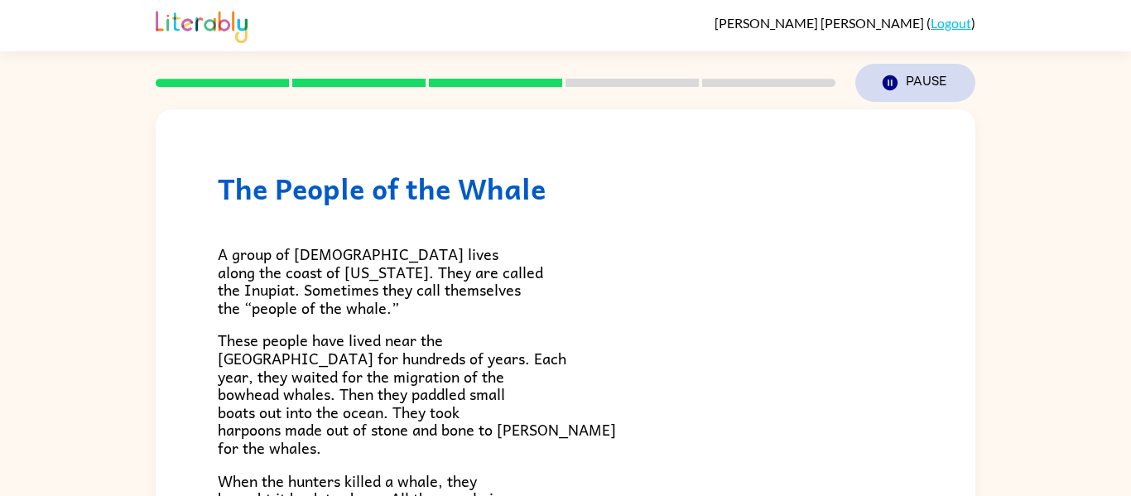
click at [886, 87] on icon "button" at bounding box center [890, 82] width 15 height 15
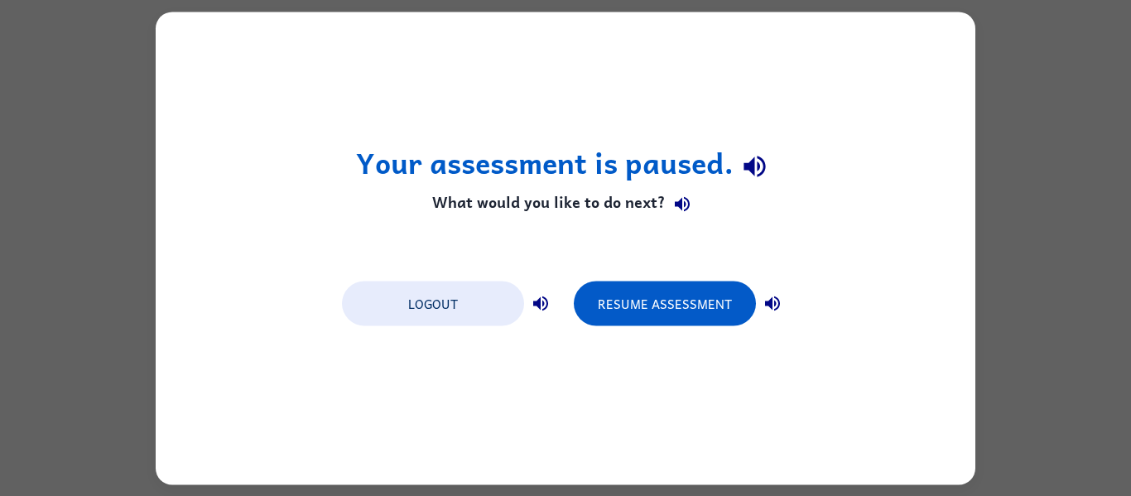
click at [845, 194] on div "Your assessment is paused. What would you like to do next? Logout Resume Assess…" at bounding box center [566, 248] width 820 height 473
click at [1036, 190] on div "Your assessment is paused. What would you like to do next? Logout Resume Assess…" at bounding box center [565, 248] width 1131 height 496
click at [1035, 190] on div "Your assessment is paused. What would you like to do next? Logout Resume Assess…" at bounding box center [565, 248] width 1131 height 496
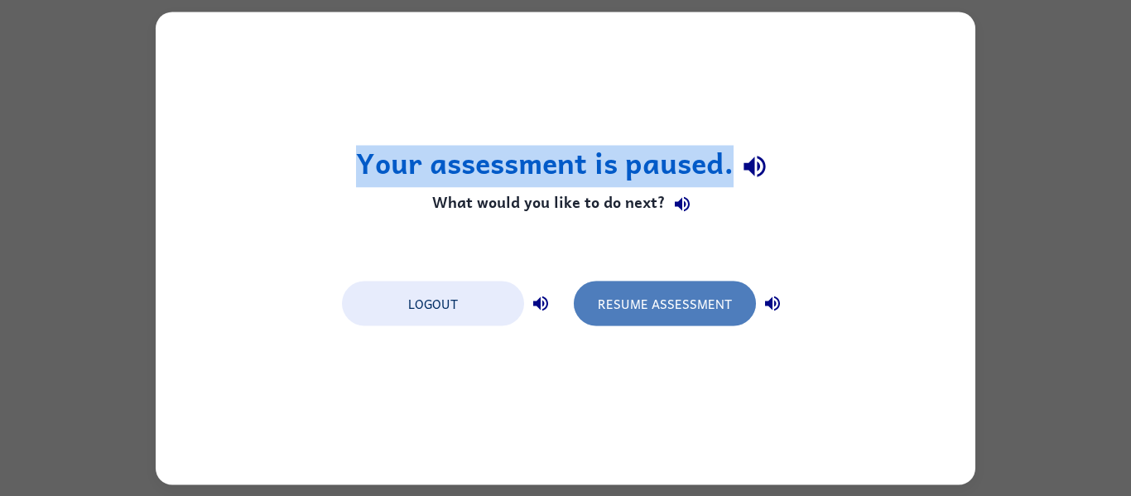
click at [660, 302] on button "Resume Assessment" at bounding box center [665, 303] width 182 height 45
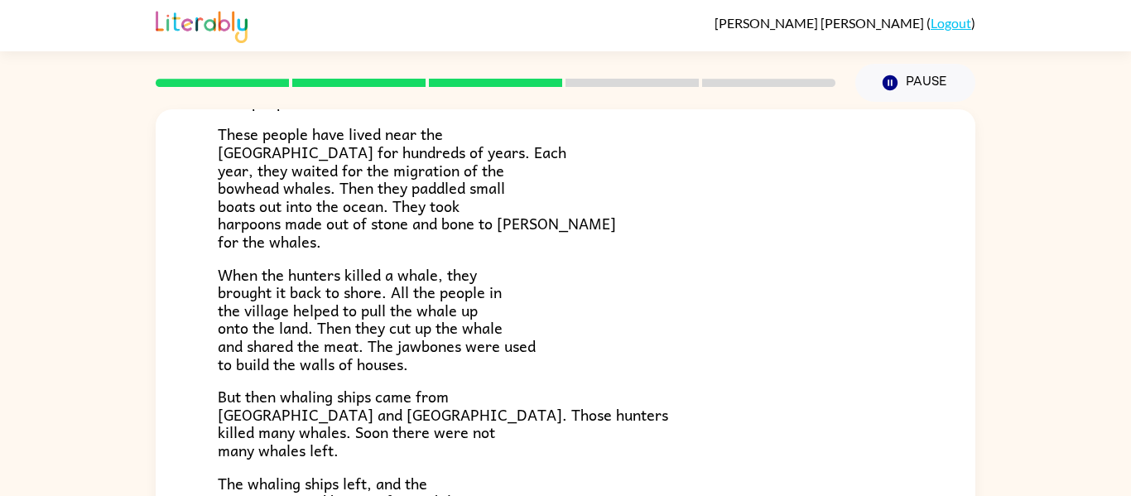
scroll to position [211, 0]
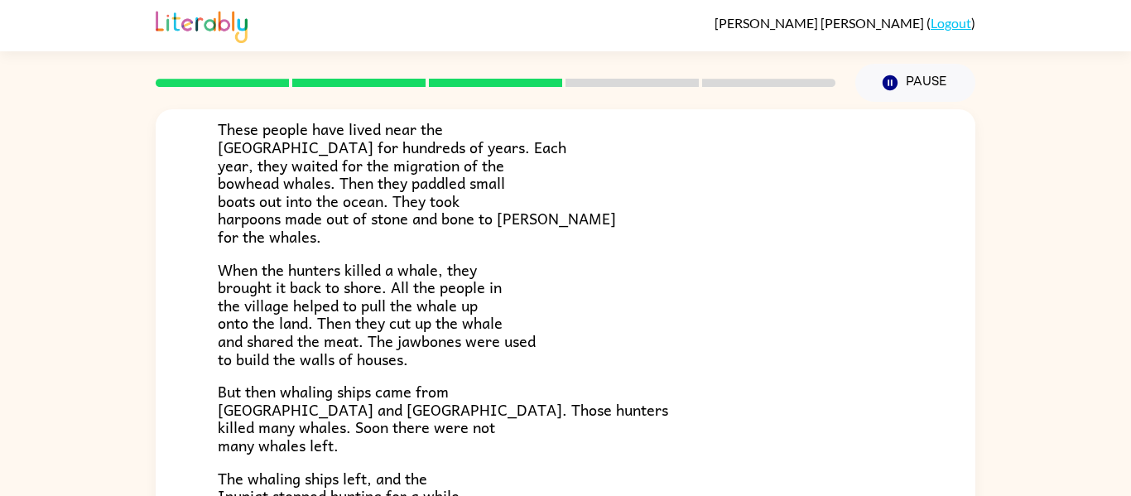
click at [366, 158] on span "These people have lived near the [GEOGRAPHIC_DATA] for hundreds of years. Each …" at bounding box center [417, 183] width 398 height 132
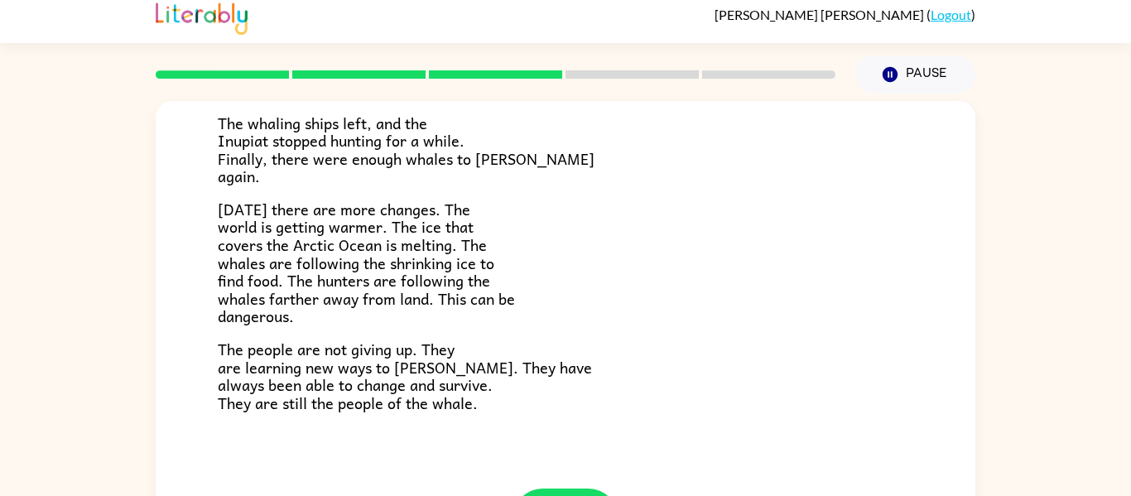
scroll to position [7, 0]
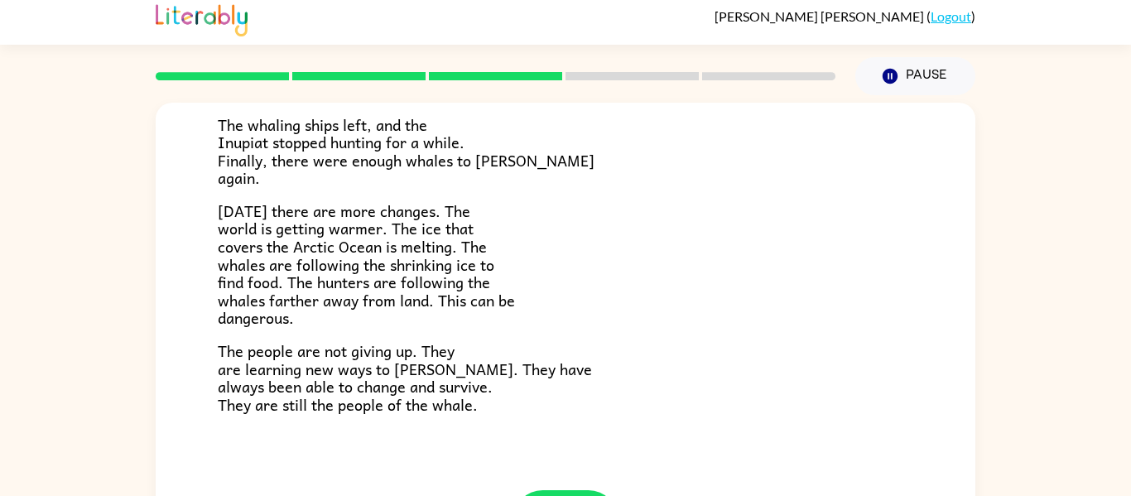
click at [585, 488] on div "The People of the Whale A group of [DEMOGRAPHIC_DATA] lives along the coast of …" at bounding box center [566, 18] width 820 height 946
click at [585, 489] on div "The People of the Whale A group of [DEMOGRAPHIC_DATA] lives along the coast of …" at bounding box center [566, 18] width 820 height 946
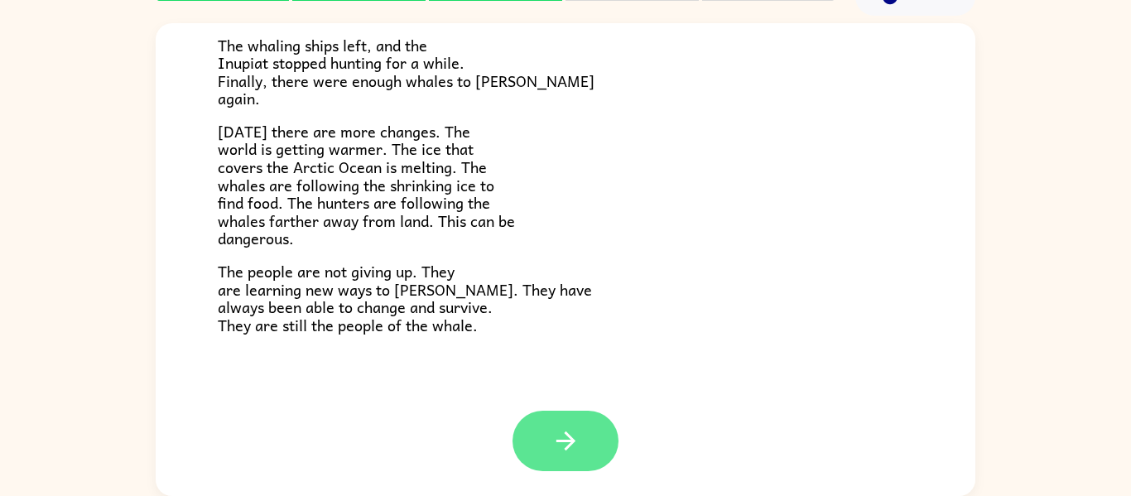
click at [575, 457] on button "button" at bounding box center [566, 441] width 106 height 60
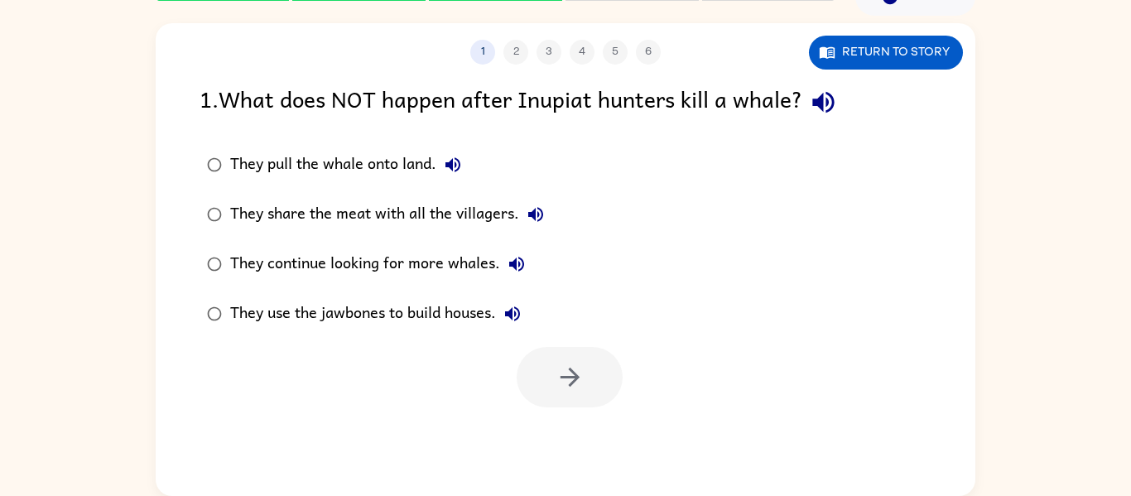
click at [833, 92] on icon "button" at bounding box center [823, 102] width 29 height 29
click at [452, 157] on icon "button" at bounding box center [453, 165] width 20 height 20
click at [531, 203] on button "They share the meat with all the villagers." at bounding box center [535, 214] width 33 height 33
click at [799, 107] on div "1 . What does NOT happen after Inupiat hunters kill a whale?" at bounding box center [566, 102] width 732 height 42
click at [817, 104] on icon "button" at bounding box center [823, 103] width 22 height 22
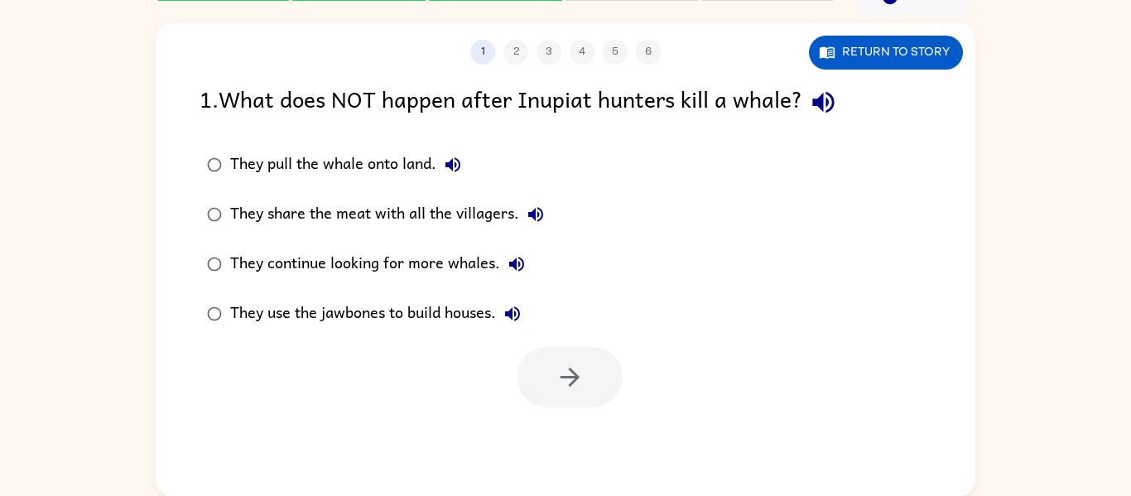
click at [452, 160] on icon "button" at bounding box center [453, 165] width 20 height 20
click at [529, 210] on icon "button" at bounding box center [536, 215] width 20 height 20
click at [520, 248] on button "They continue looking for more whales." at bounding box center [516, 264] width 33 height 33
click at [512, 310] on icon "button" at bounding box center [513, 314] width 20 height 20
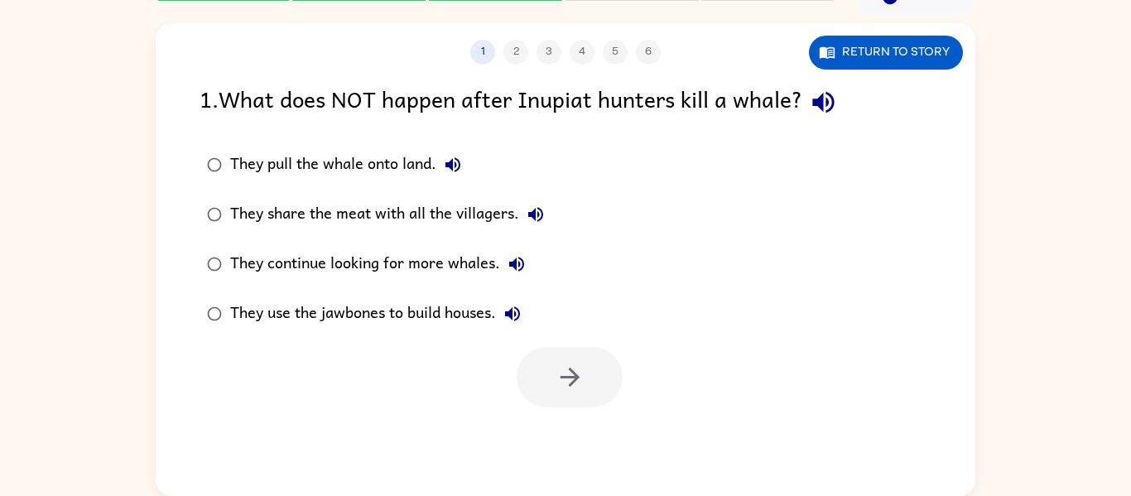
click at [512, 310] on icon "button" at bounding box center [513, 314] width 20 height 20
click at [374, 163] on div "They pull the whale onto land." at bounding box center [349, 164] width 239 height 33
click at [590, 386] on button "button" at bounding box center [570, 377] width 106 height 60
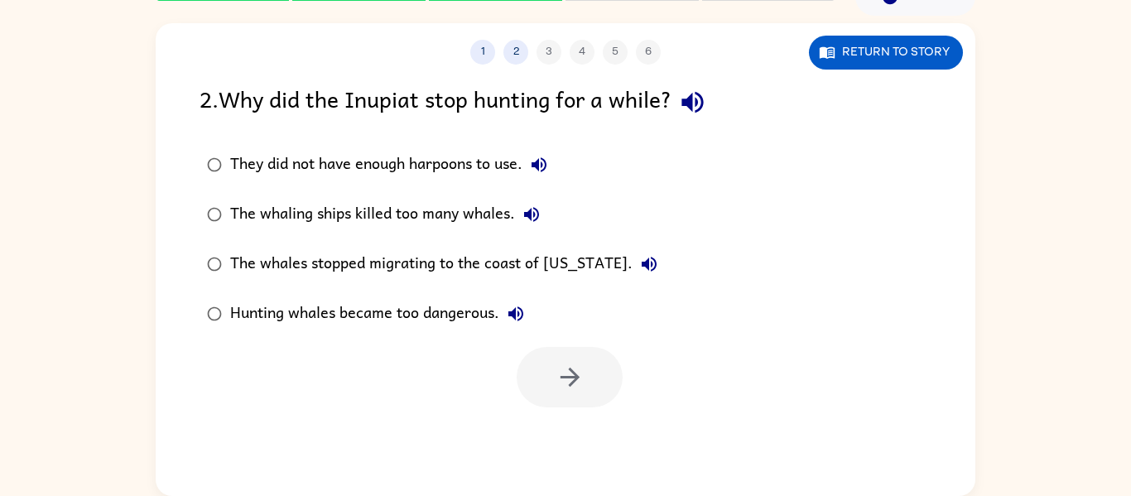
click at [698, 105] on icon "button" at bounding box center [693, 103] width 22 height 22
click at [534, 166] on icon "button" at bounding box center [539, 165] width 20 height 20
click at [532, 212] on icon "button" at bounding box center [531, 214] width 15 height 15
click at [639, 262] on icon "button" at bounding box center [649, 264] width 20 height 20
click at [517, 302] on button "Hunting whales became too dangerous." at bounding box center [515, 313] width 33 height 33
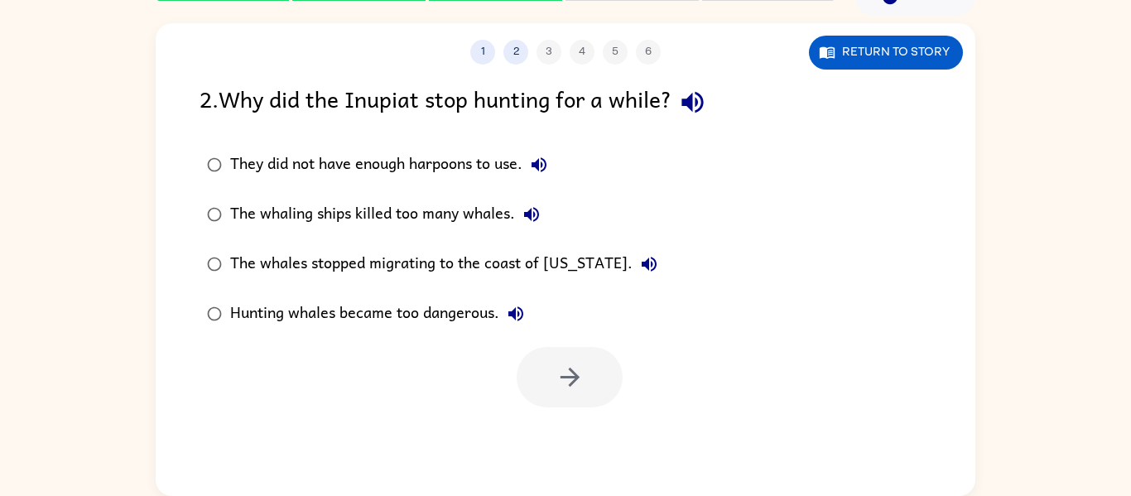
click at [432, 307] on div "Hunting whales became too dangerous." at bounding box center [381, 313] width 302 height 33
click at [542, 388] on button "button" at bounding box center [570, 377] width 106 height 60
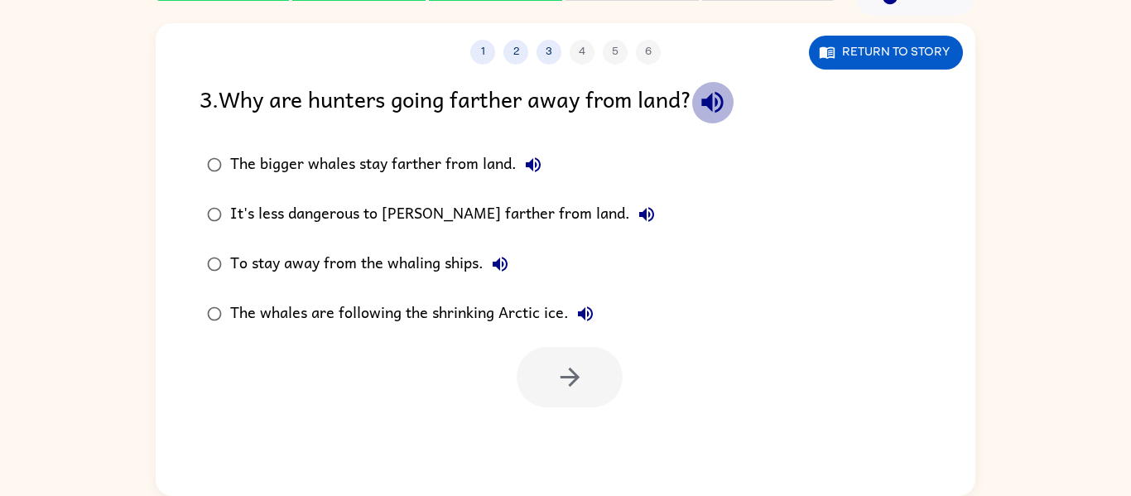
click at [707, 111] on icon "button" at bounding box center [712, 102] width 29 height 29
click at [533, 167] on icon "button" at bounding box center [533, 165] width 20 height 20
click at [482, 154] on div "The bigger whales stay farther from land." at bounding box center [390, 164] width 320 height 33
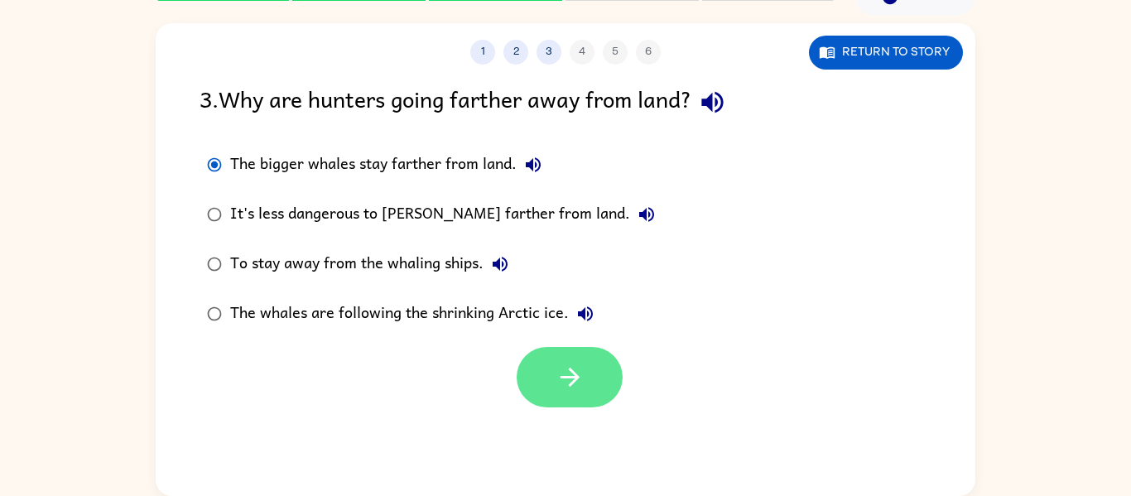
click at [567, 351] on button "button" at bounding box center [570, 377] width 106 height 60
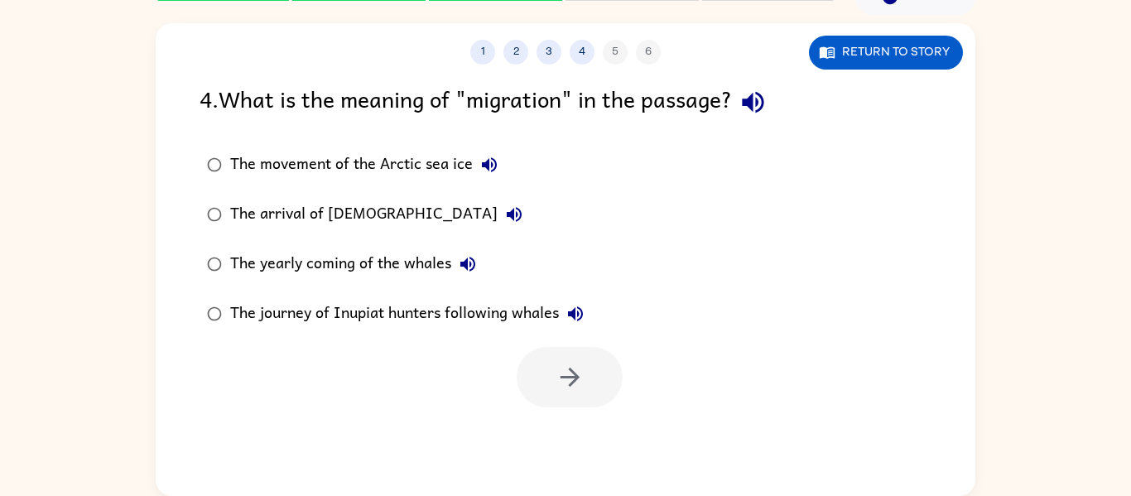
click at [489, 158] on icon "button" at bounding box center [489, 165] width 20 height 20
click at [752, 94] on icon "button" at bounding box center [753, 102] width 29 height 29
click at [487, 161] on icon "button" at bounding box center [489, 164] width 15 height 15
click at [504, 217] on icon "button" at bounding box center [514, 215] width 20 height 20
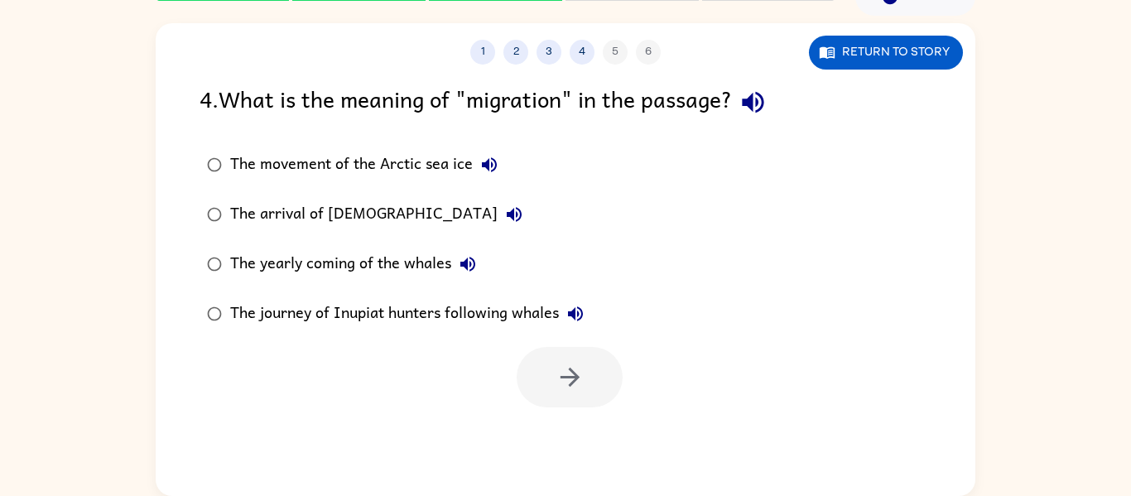
click at [468, 261] on icon "button" at bounding box center [468, 264] width 20 height 20
click at [585, 316] on icon "button" at bounding box center [576, 314] width 20 height 20
click at [316, 152] on div "The movement of the Arctic sea ice" at bounding box center [368, 164] width 276 height 33
click at [535, 392] on button "button" at bounding box center [570, 377] width 106 height 60
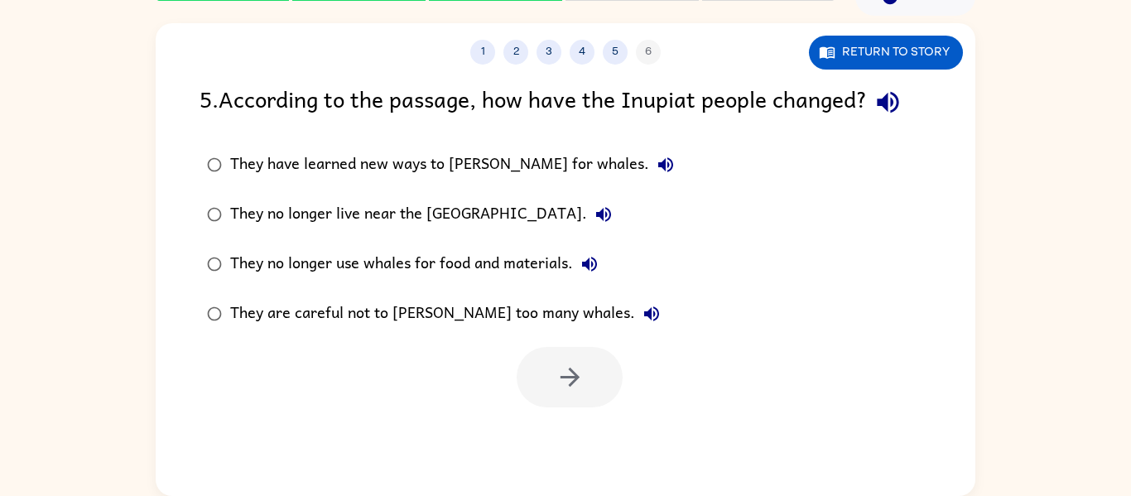
click at [894, 105] on icon "button" at bounding box center [888, 102] width 29 height 29
click at [656, 161] on icon "button" at bounding box center [666, 165] width 20 height 20
click at [594, 214] on icon "button" at bounding box center [604, 215] width 20 height 20
click at [508, 169] on div "They have learned new ways to [PERSON_NAME] for whales." at bounding box center [456, 164] width 452 height 33
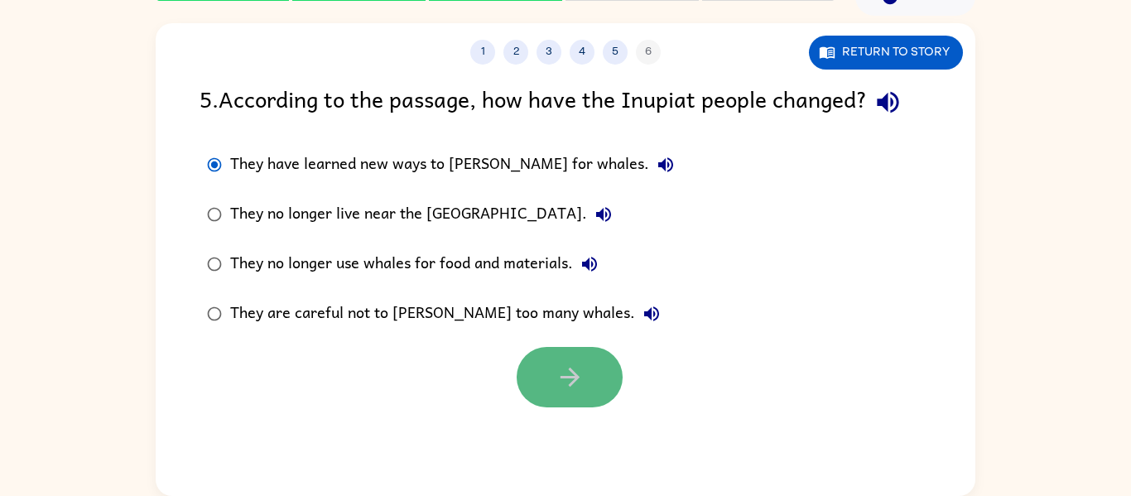
click at [599, 381] on button "button" at bounding box center [570, 377] width 106 height 60
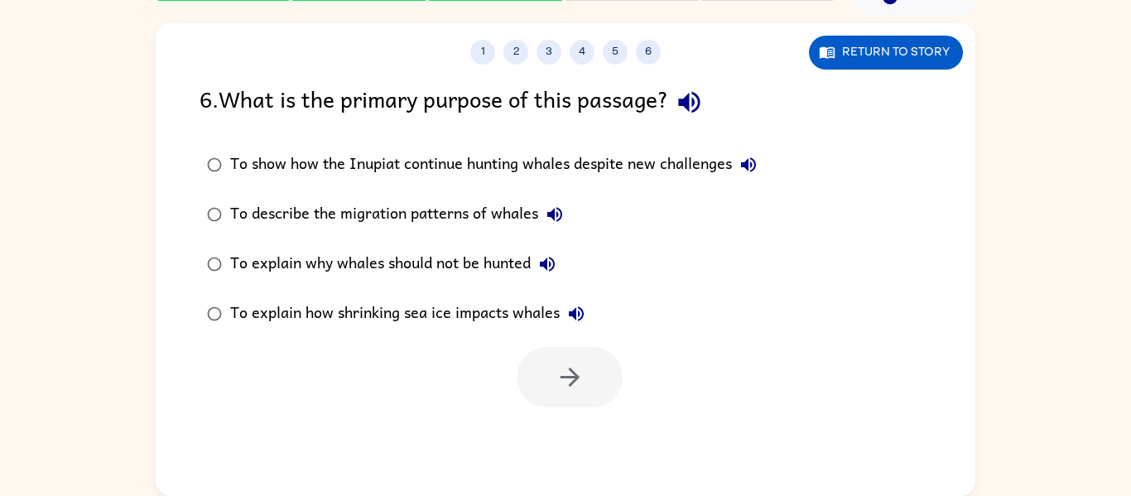
click at [700, 114] on icon "button" at bounding box center [689, 102] width 29 height 29
click at [431, 159] on div "To show how the Inupiat continue hunting whales despite new challenges" at bounding box center [497, 164] width 535 height 33
click at [567, 347] on button "button" at bounding box center [570, 377] width 106 height 60
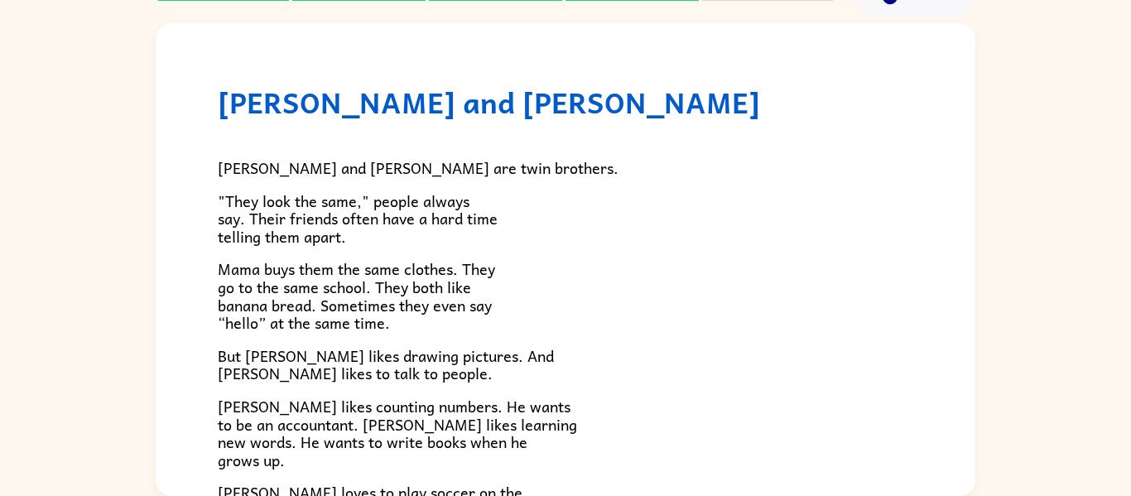
scroll to position [359, 0]
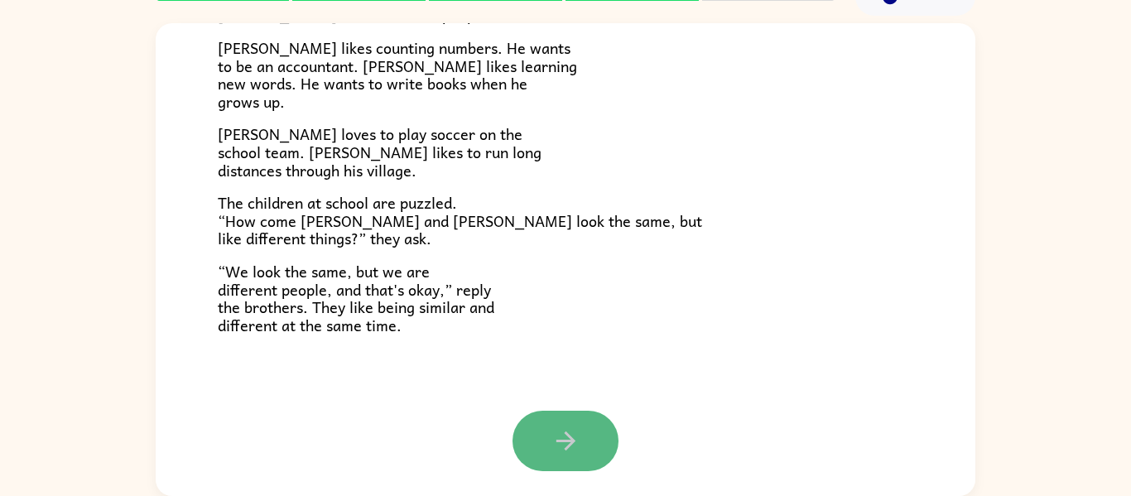
click at [547, 444] on button "button" at bounding box center [566, 441] width 106 height 60
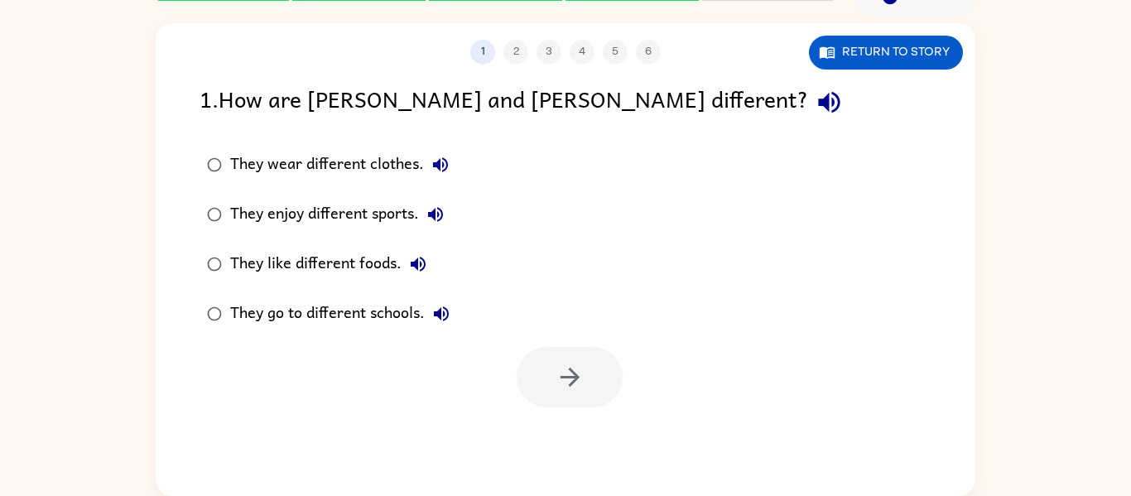
click at [418, 268] on icon "button" at bounding box center [418, 264] width 20 height 20
click at [383, 249] on div "They like different foods." at bounding box center [332, 264] width 205 height 33
click at [566, 355] on button "button" at bounding box center [570, 377] width 106 height 60
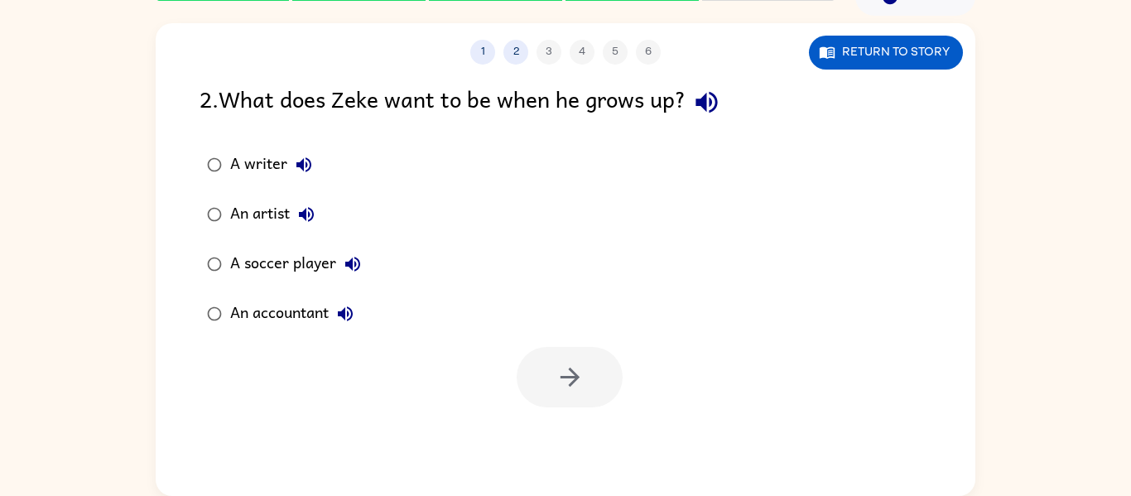
click at [282, 269] on div "A soccer player" at bounding box center [299, 264] width 139 height 33
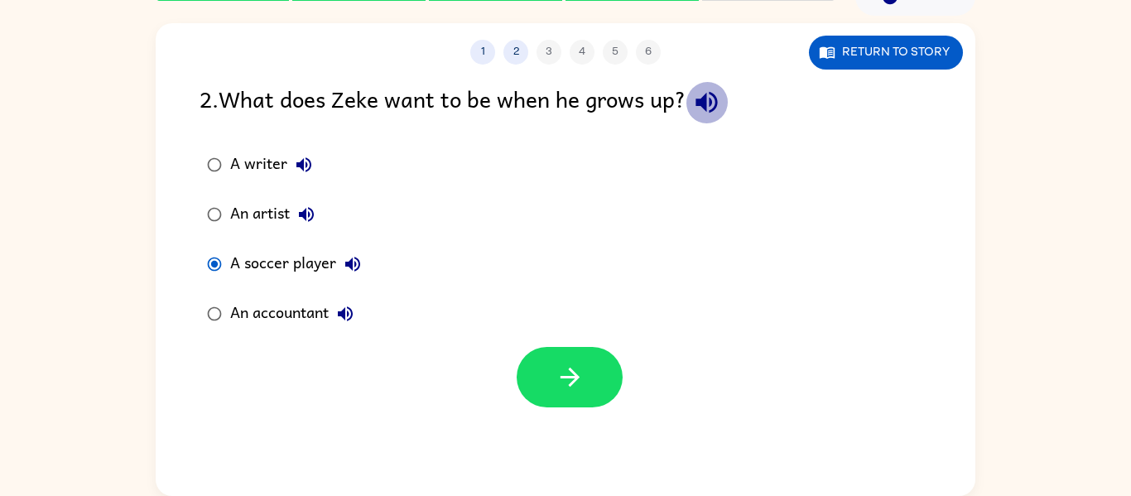
click at [702, 100] on icon "button" at bounding box center [707, 103] width 22 height 22
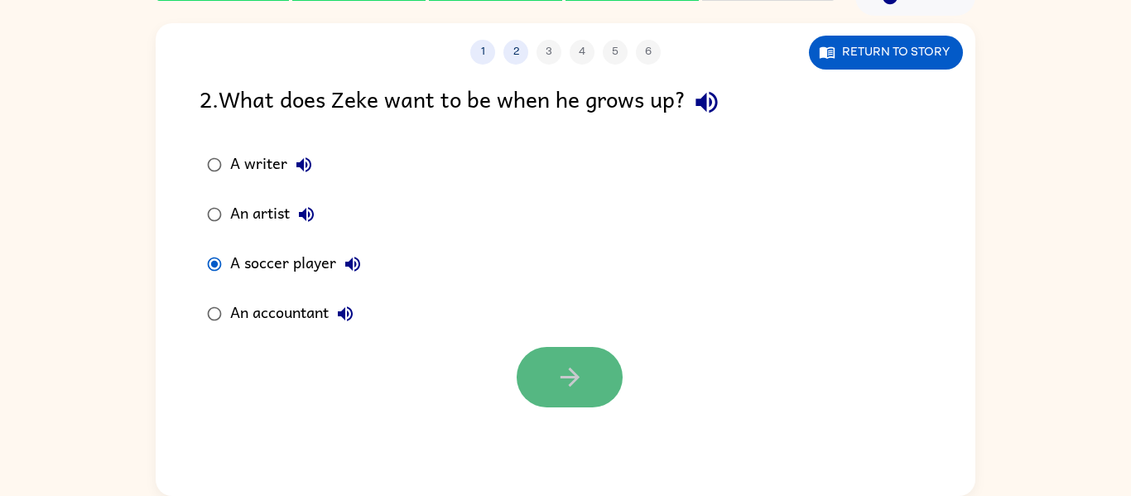
click at [605, 368] on button "button" at bounding box center [570, 377] width 106 height 60
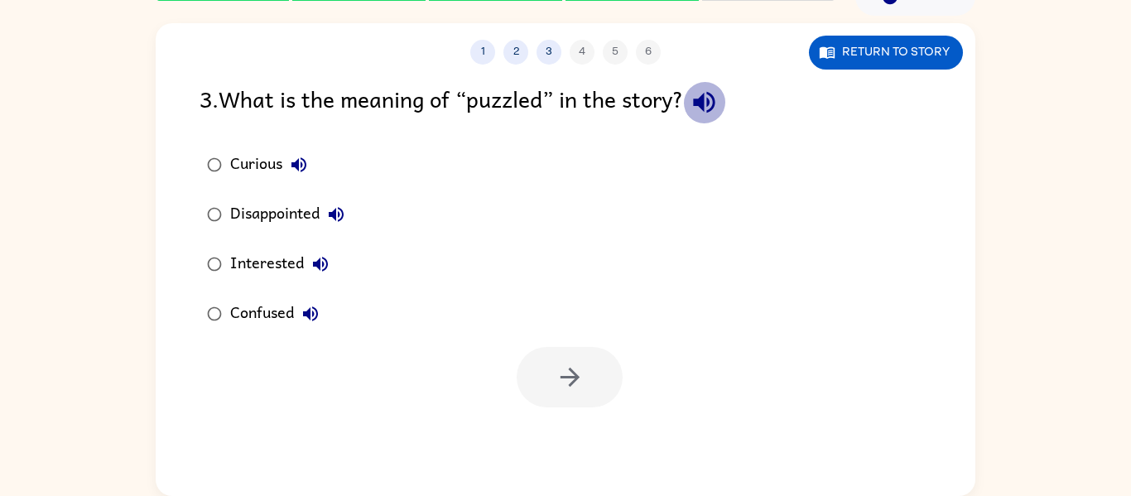
click at [706, 95] on icon "button" at bounding box center [704, 102] width 29 height 29
click at [300, 162] on icon "button" at bounding box center [299, 165] width 20 height 20
click at [301, 166] on icon "button" at bounding box center [299, 165] width 20 height 20
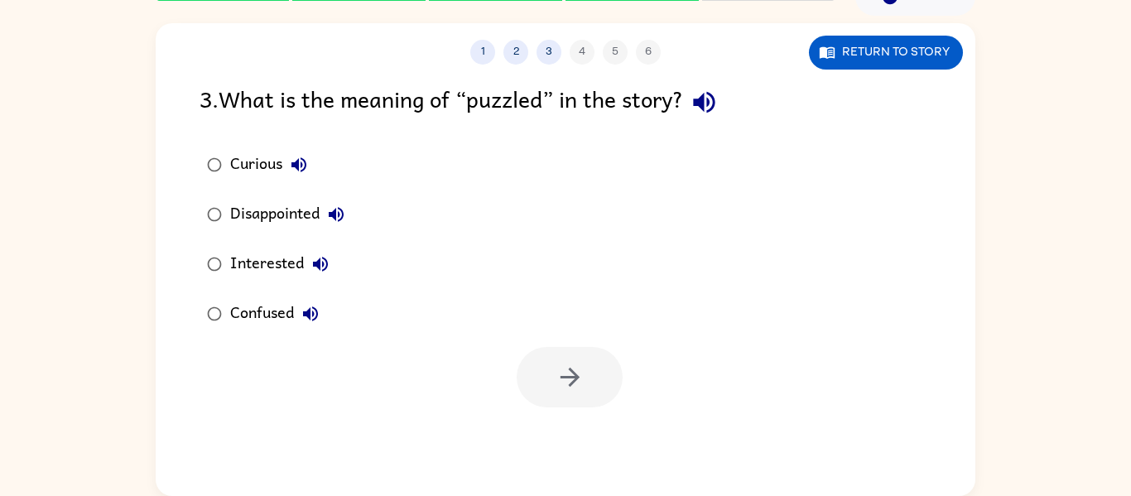
click at [301, 166] on icon "button" at bounding box center [299, 165] width 20 height 20
click at [335, 198] on button "Disappointed" at bounding box center [336, 214] width 33 height 33
click at [322, 249] on button "Interested" at bounding box center [320, 264] width 33 height 33
click at [313, 306] on icon "button" at bounding box center [311, 314] width 20 height 20
click at [287, 301] on div "Confused" at bounding box center [278, 313] width 97 height 33
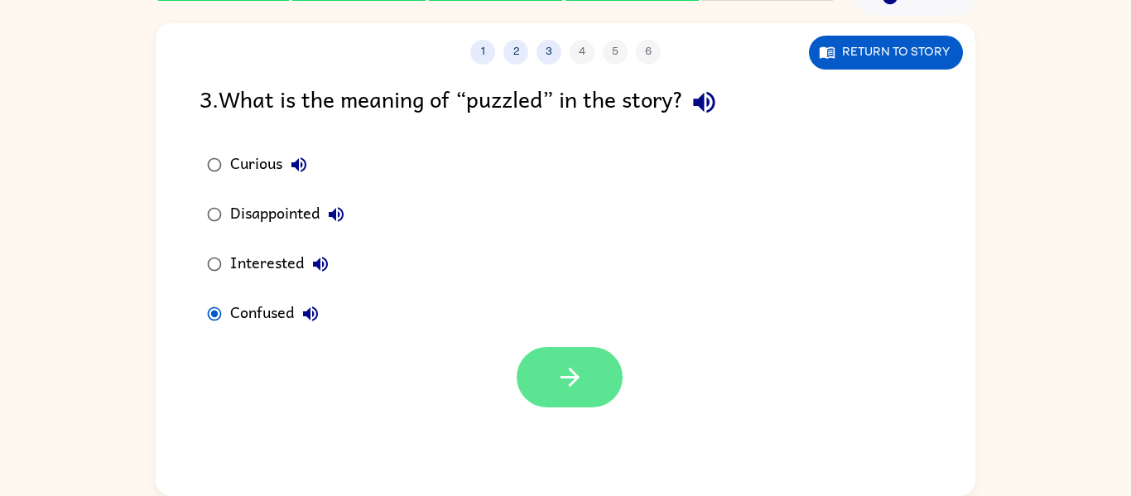
click at [546, 388] on button "button" at bounding box center [570, 377] width 106 height 60
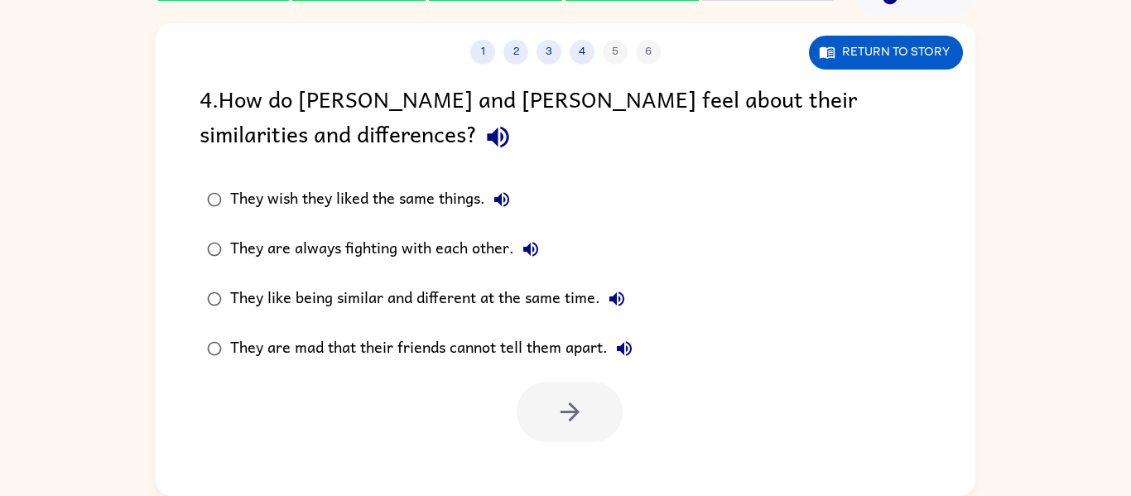
click at [487, 137] on icon "button" at bounding box center [498, 138] width 22 height 22
click at [500, 196] on icon "button" at bounding box center [501, 199] width 15 height 15
click at [532, 244] on icon "button" at bounding box center [531, 249] width 20 height 20
click at [619, 305] on icon "button" at bounding box center [617, 299] width 15 height 15
click at [625, 354] on icon "button" at bounding box center [624, 348] width 15 height 15
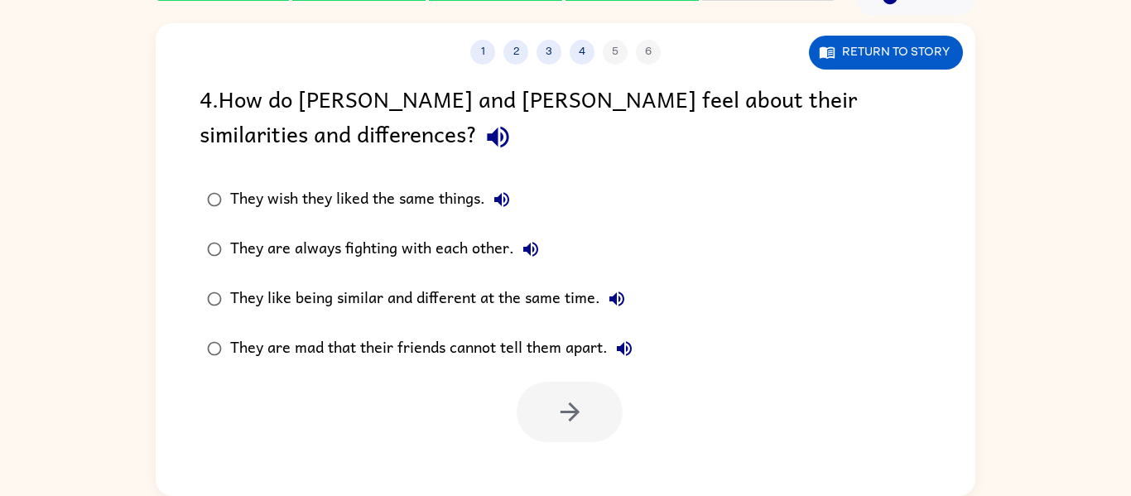
click at [380, 287] on div "They like being similar and different at the same time." at bounding box center [431, 298] width 403 height 33
click at [538, 409] on button "button" at bounding box center [570, 412] width 106 height 60
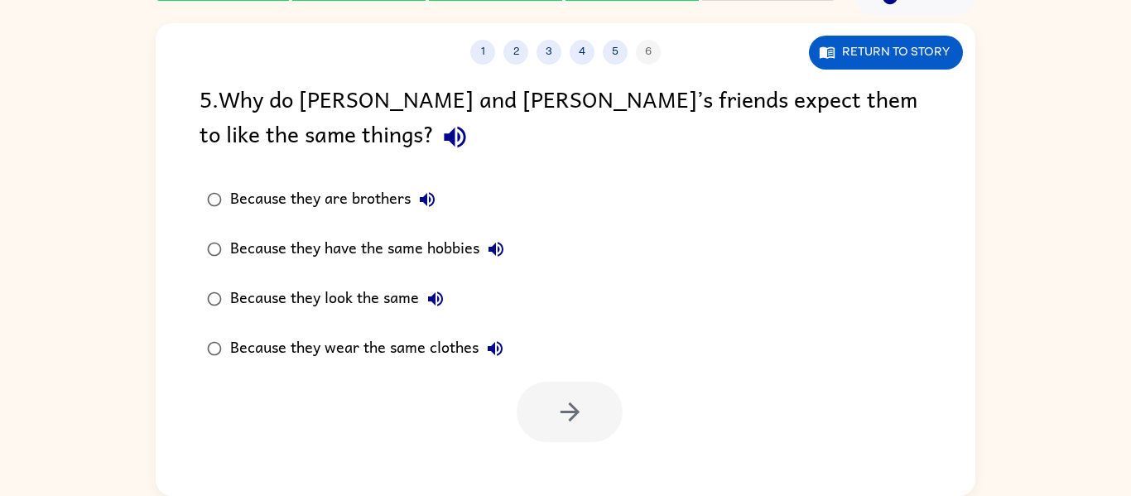
click at [434, 126] on button "button" at bounding box center [455, 137] width 42 height 42
click at [200, 123] on div "5 . Why do [PERSON_NAME] and [PERSON_NAME]’s friends expect them to like the sa…" at bounding box center [566, 119] width 732 height 77
click at [441, 130] on icon "button" at bounding box center [455, 137] width 29 height 29
click at [427, 190] on icon "button" at bounding box center [427, 200] width 20 height 20
click at [491, 236] on button "Because they have the same hobbies" at bounding box center [495, 249] width 33 height 33
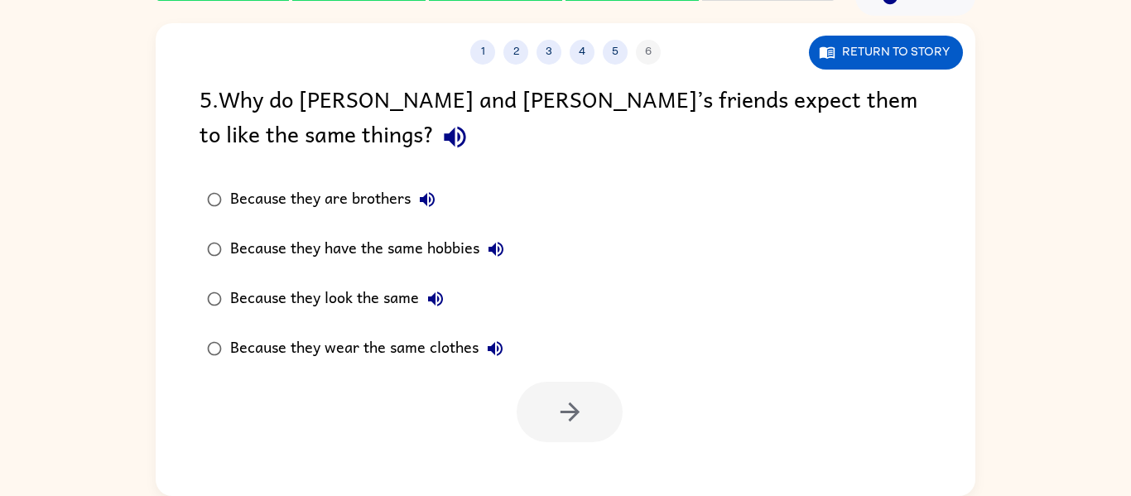
click at [436, 287] on button "Because they look the same" at bounding box center [435, 298] width 33 height 33
click at [373, 206] on div "Because they are brothers" at bounding box center [337, 199] width 214 height 33
click at [608, 417] on button "button" at bounding box center [570, 412] width 106 height 60
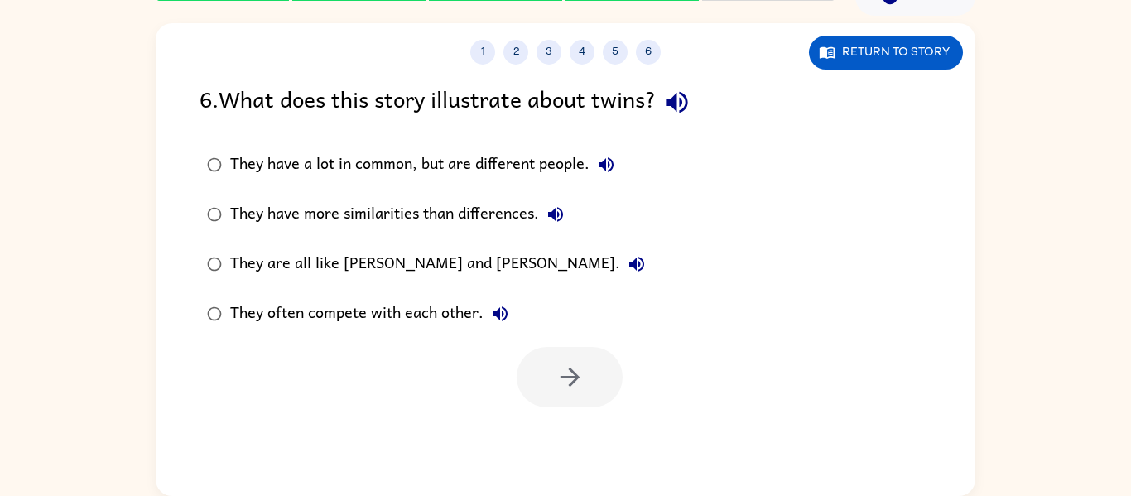
click at [667, 110] on button "button" at bounding box center [677, 102] width 42 height 42
click at [610, 148] on button "They have a lot in common, but are different people." at bounding box center [606, 164] width 33 height 33
click at [537, 164] on div "They have a lot in common, but are different people." at bounding box center [426, 164] width 393 height 33
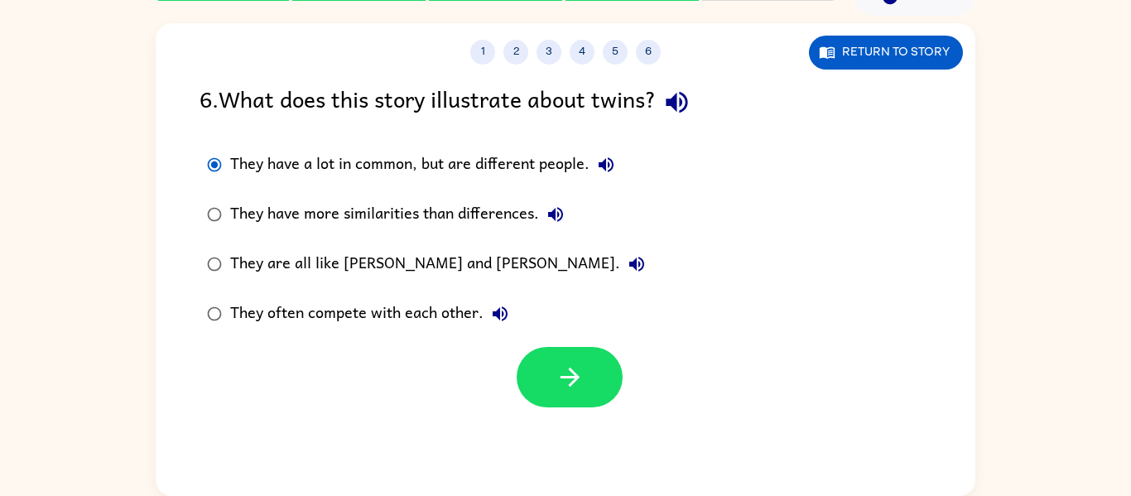
click at [537, 164] on div "They have a lot in common, but are different people." at bounding box center [426, 164] width 393 height 33
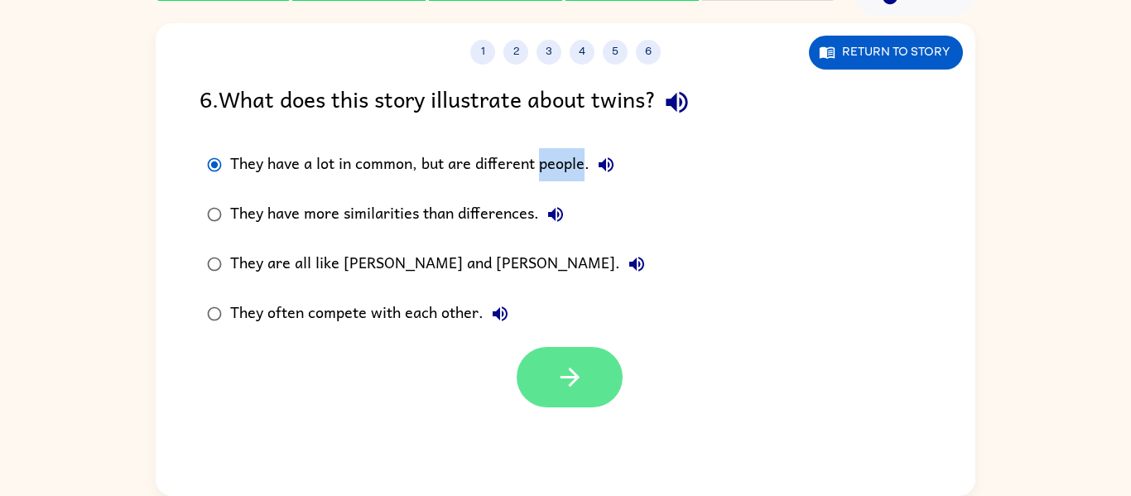
click at [552, 386] on button "button" at bounding box center [570, 377] width 106 height 60
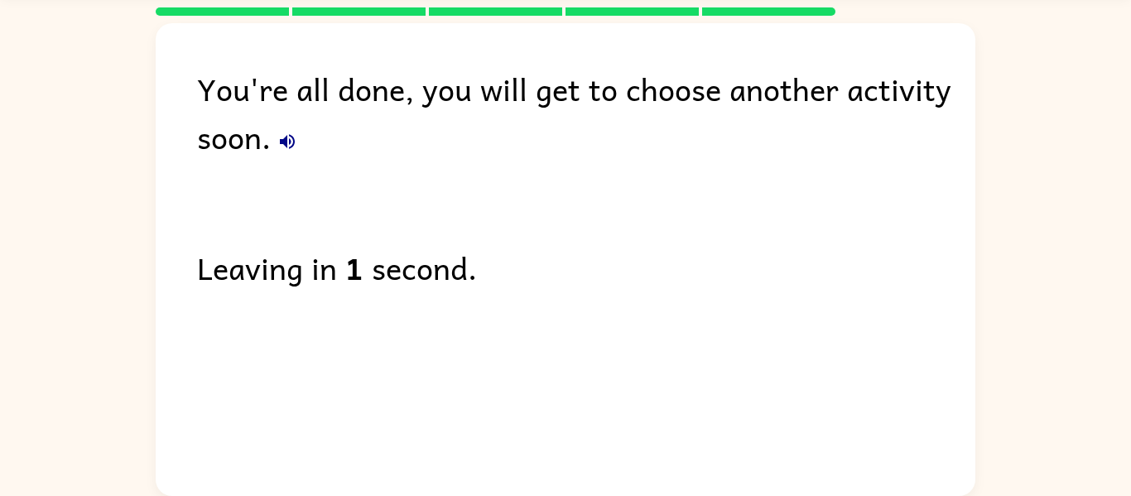
click at [289, 142] on icon "button" at bounding box center [287, 141] width 15 height 15
